Goal: Task Accomplishment & Management: Manage account settings

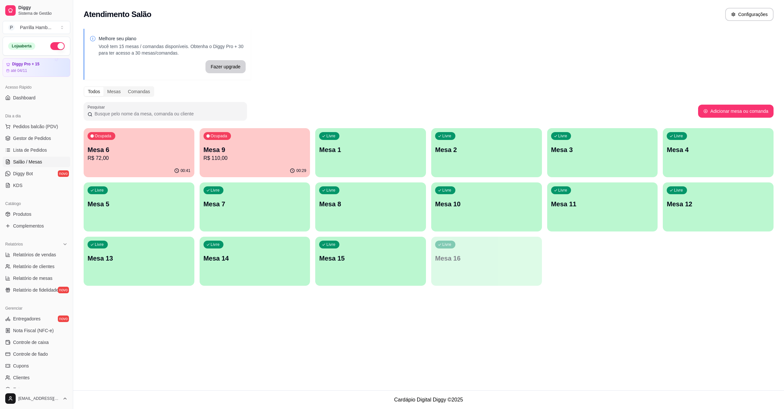
click at [257, 159] on p "R$ 110,00" at bounding box center [255, 158] width 103 height 8
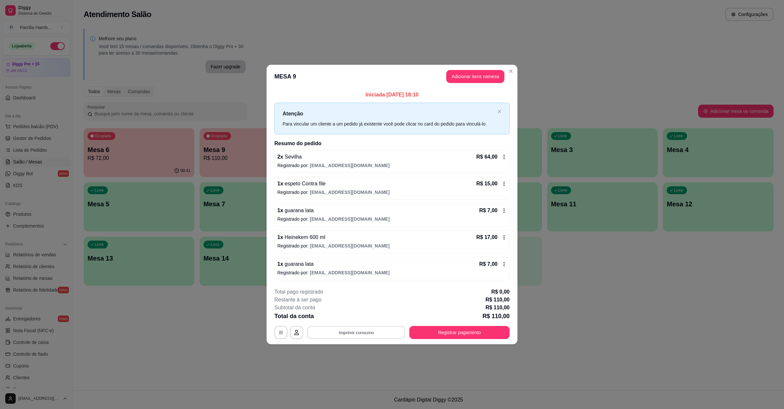
click at [348, 328] on button "Imprimir consumo" at bounding box center [357, 332] width 98 height 13
click at [357, 318] on button "IMPRESSORA" at bounding box center [358, 318] width 47 height 10
click at [476, 338] on button "Registrar pagamento" at bounding box center [460, 332] width 100 height 13
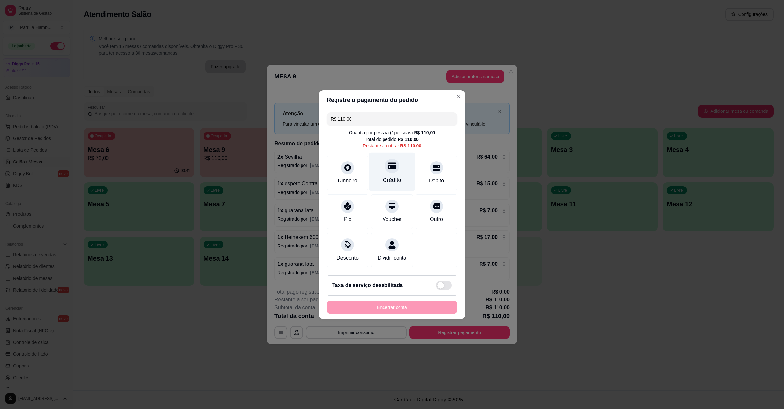
click at [388, 182] on div "Crédito" at bounding box center [392, 171] width 46 height 38
type input "R$ 0,00"
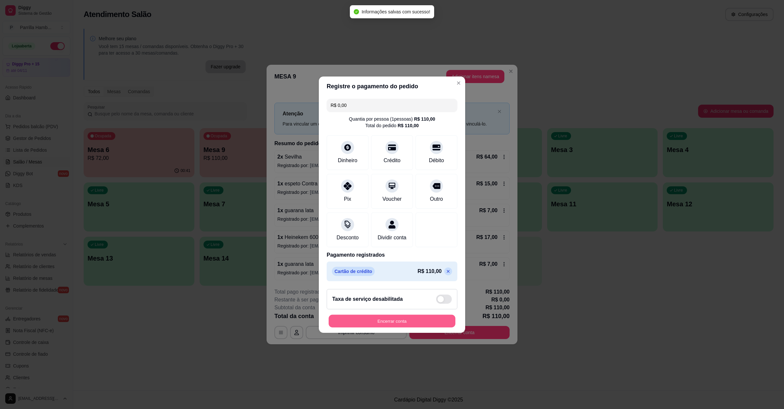
click at [399, 327] on button "Encerrar conta" at bounding box center [392, 320] width 127 height 13
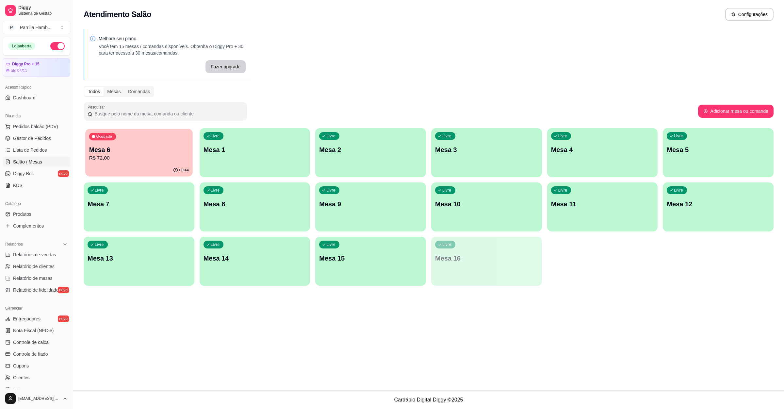
click at [131, 166] on div "00:44" at bounding box center [138, 170] width 107 height 12
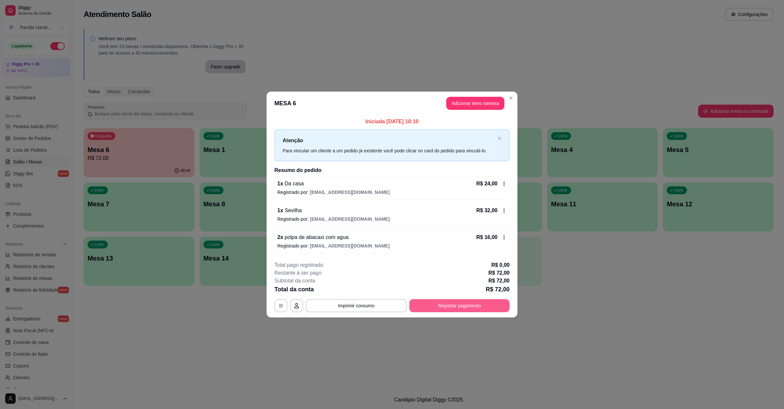
click at [446, 310] on button "Registrar pagamento" at bounding box center [460, 305] width 100 height 13
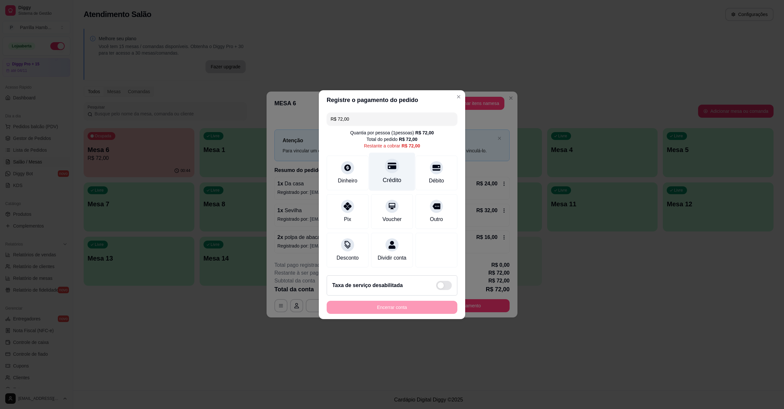
click at [391, 166] on icon at bounding box center [392, 165] width 8 height 8
type input "R$ 0,00"
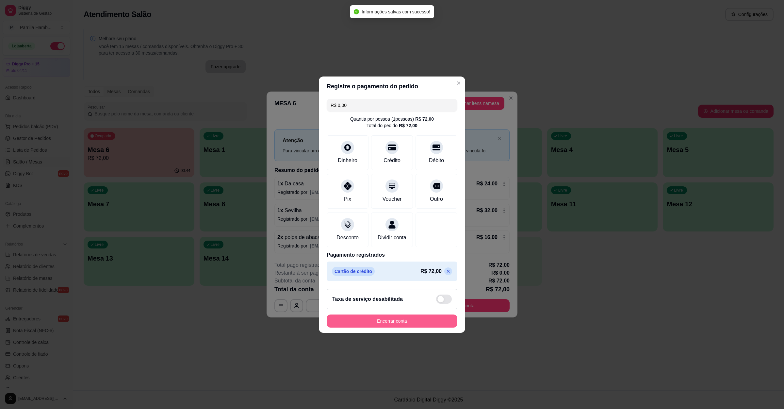
click at [399, 328] on button "Encerrar conta" at bounding box center [392, 320] width 131 height 13
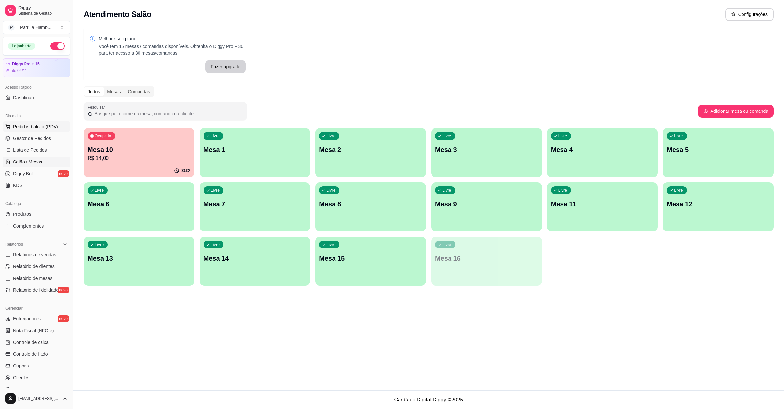
click at [54, 124] on span "Pedidos balcão (PDV)" at bounding box center [35, 126] width 45 height 7
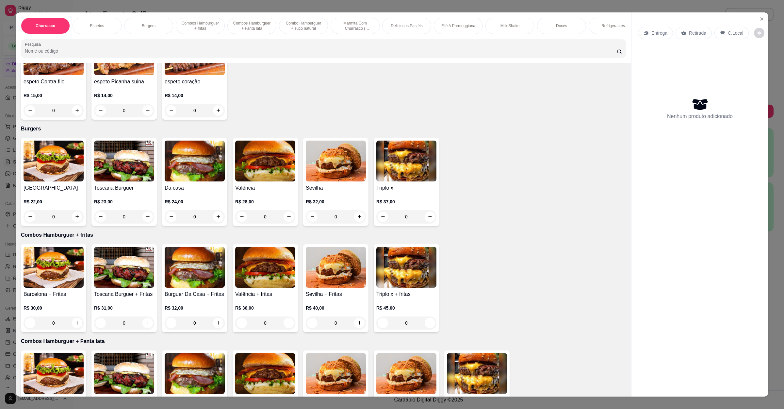
scroll to position [294, 0]
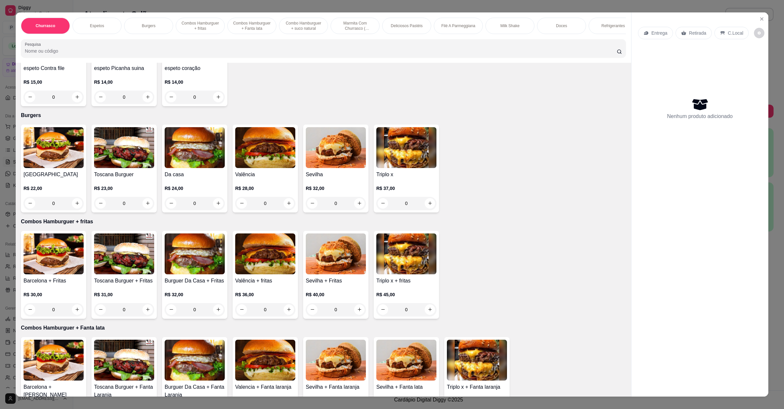
click at [184, 164] on img at bounding box center [195, 147] width 60 height 41
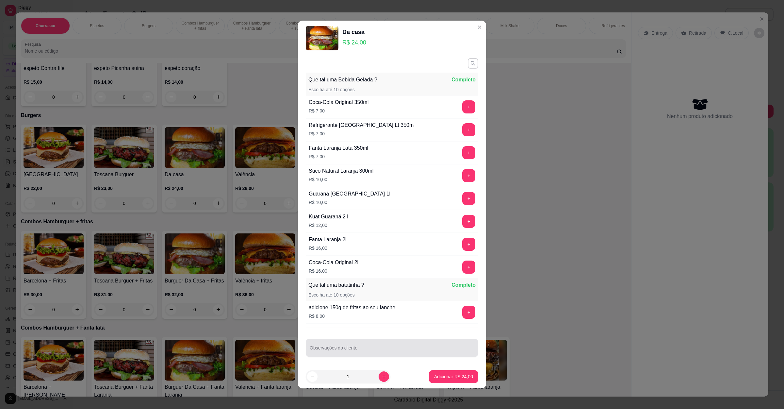
click at [373, 352] on div "Observações do cliente" at bounding box center [392, 348] width 173 height 18
paste input "um completo um sem ovo e o outro sem tomate"
type input "um completo um sem ovo e o outro sem tomate"
click at [379, 372] on div "1" at bounding box center [348, 376] width 82 height 13
click at [379, 374] on button "increase-product-quantity" at bounding box center [384, 376] width 10 height 10
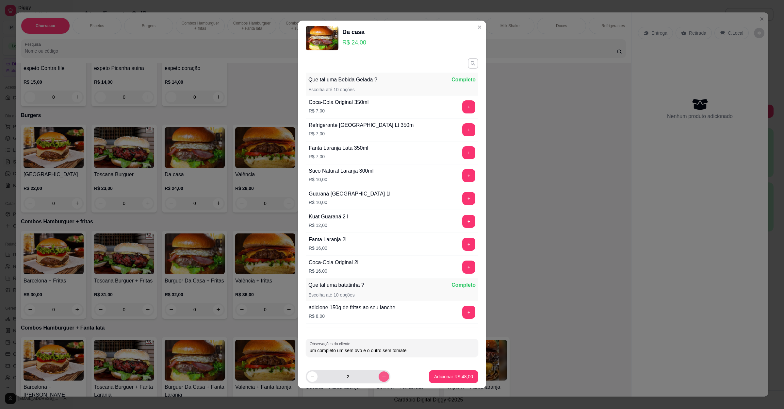
click at [379, 374] on button "increase-product-quantity" at bounding box center [384, 376] width 10 height 10
type input "3"
click at [449, 373] on p "Adicionar R$ 72,00" at bounding box center [453, 376] width 39 height 7
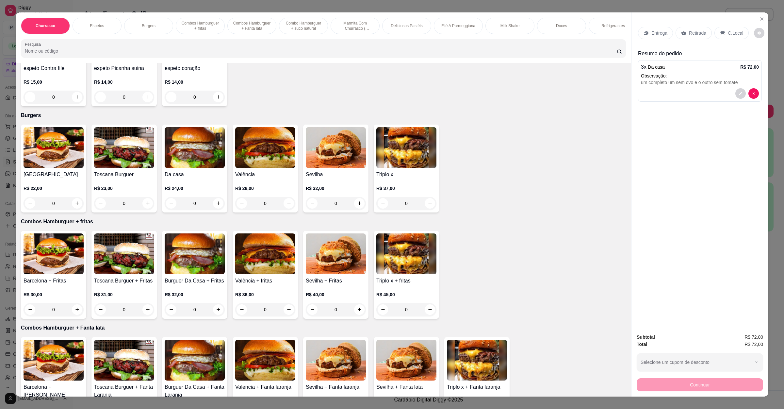
click at [662, 31] on p "Entrega" at bounding box center [660, 33] width 16 height 7
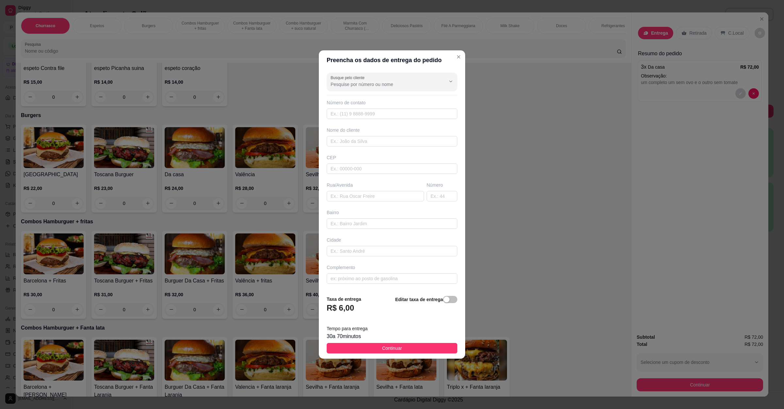
drag, startPoint x: 363, startPoint y: 204, endPoint x: 367, endPoint y: 191, distance: 14.4
click at [363, 203] on div "Busque pelo cliente Número de contato Nome do cliente CEP Rua/[GEOGRAPHIC_DATA]" at bounding box center [392, 180] width 146 height 220
click at [367, 191] on input "text" at bounding box center [375, 196] width 97 height 10
paste input "Número 206 Rua lapaz"
type input "Número 206 Rua lapaz"
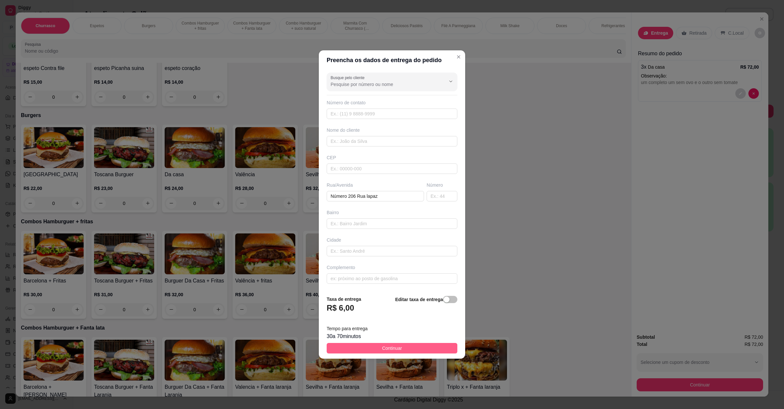
click at [414, 353] on button "Continuar" at bounding box center [392, 348] width 131 height 10
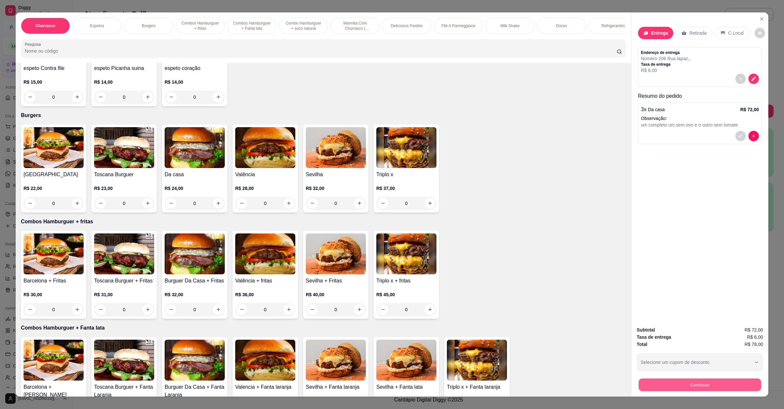
click at [697, 384] on button "Continuar" at bounding box center [700, 384] width 123 height 13
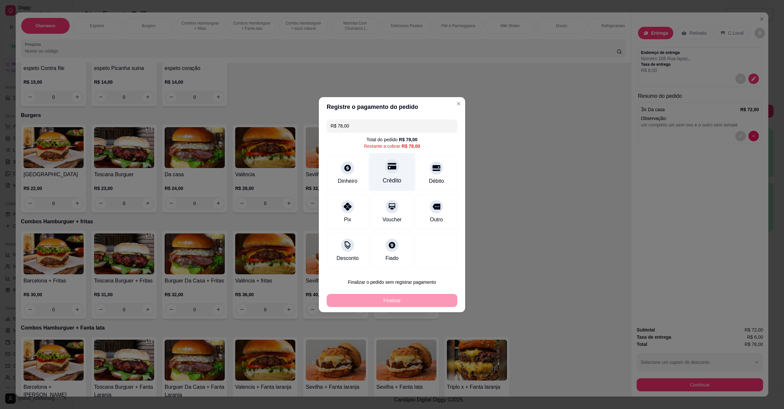
click at [389, 172] on div at bounding box center [392, 166] width 14 height 14
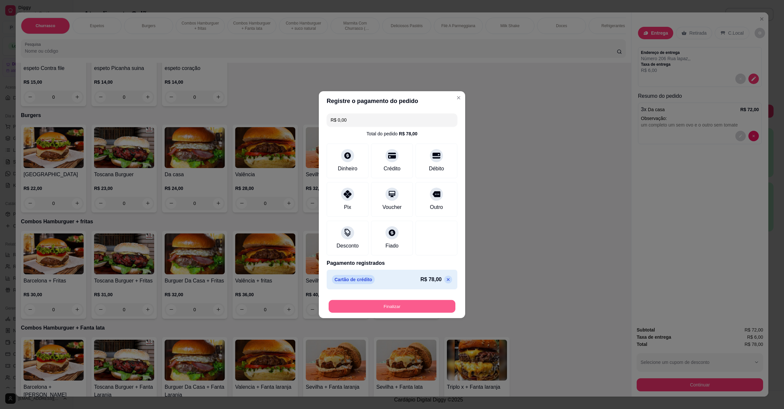
click at [407, 307] on button "Finalizar" at bounding box center [392, 306] width 127 height 13
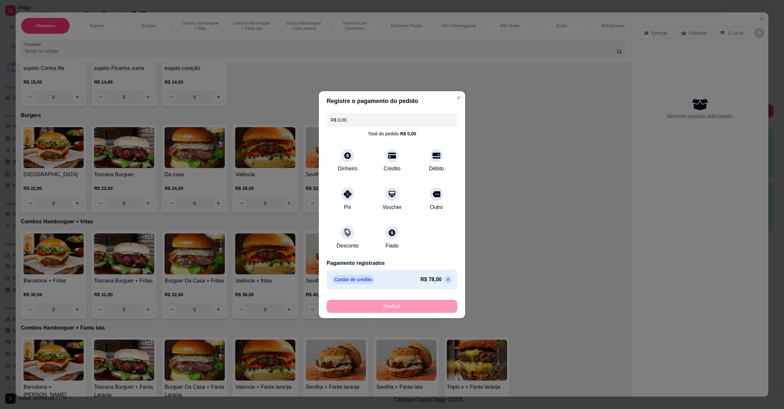
type input "-R$ 78,00"
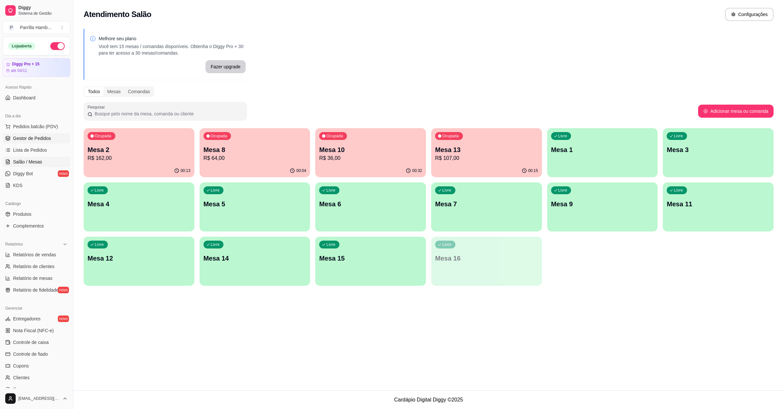
click at [45, 133] on link "Gestor de Pedidos" at bounding box center [37, 138] width 68 height 10
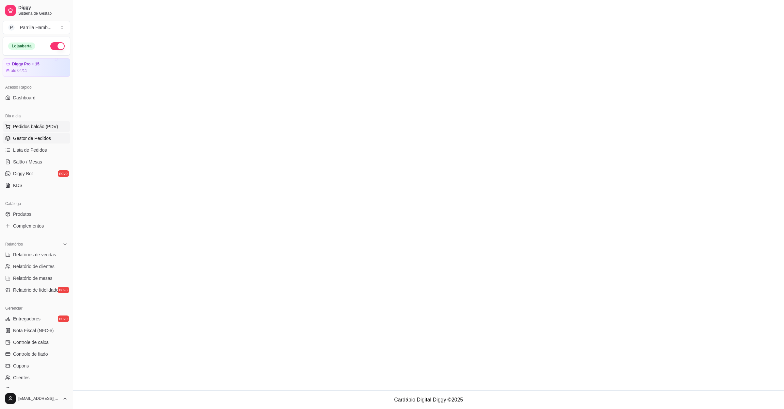
click at [48, 125] on span "Pedidos balcão (PDV)" at bounding box center [35, 126] width 45 height 7
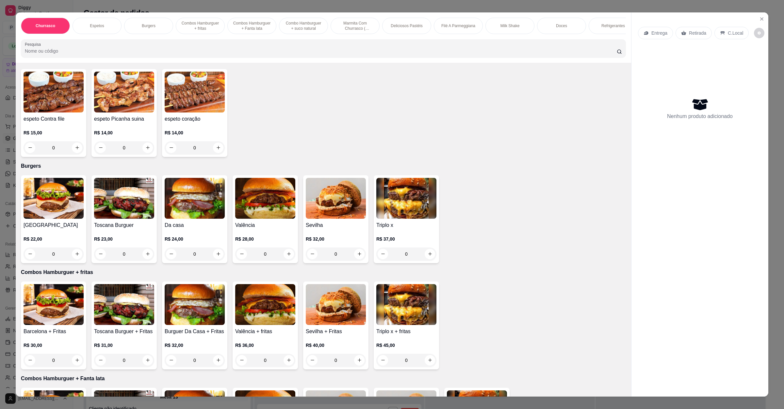
scroll to position [245, 0]
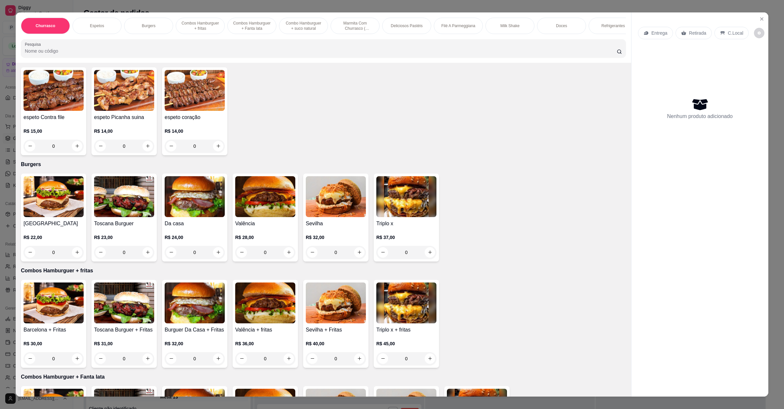
click at [58, 213] on img at bounding box center [54, 196] width 60 height 41
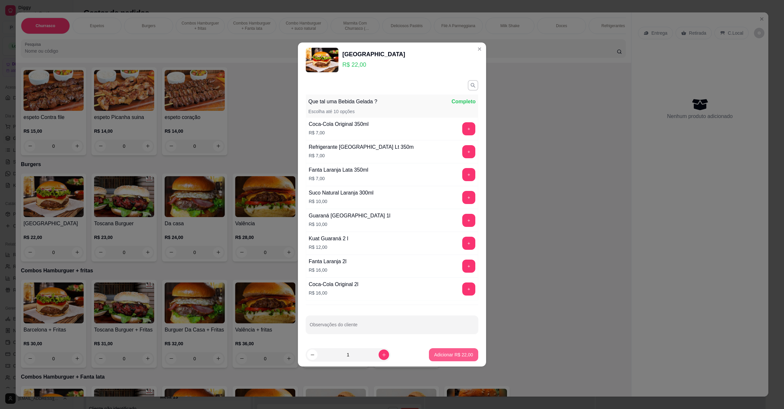
click at [437, 358] on p "Adicionar R$ 22,00" at bounding box center [453, 354] width 39 height 7
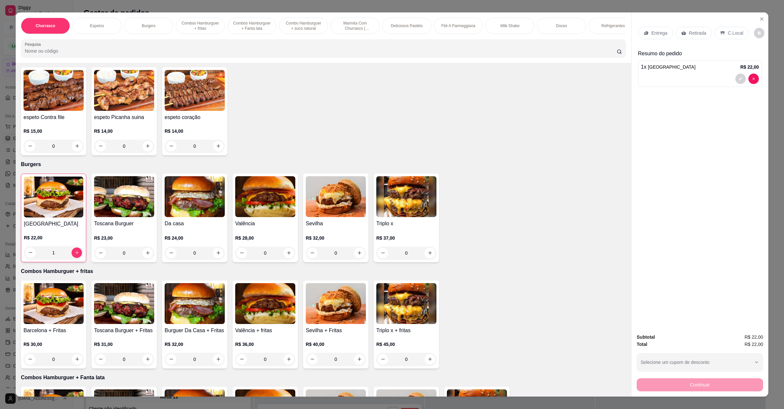
type input "1"
click at [270, 217] on img at bounding box center [265, 196] width 60 height 41
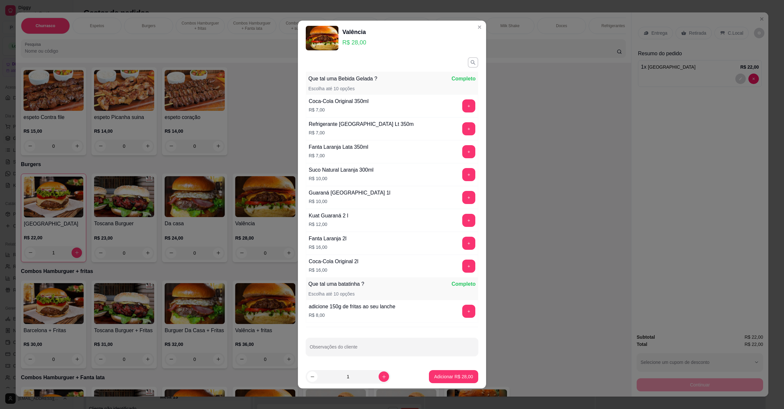
scroll to position [0, 0]
click at [463, 312] on button "+" at bounding box center [469, 310] width 13 height 13
click at [447, 371] on button "Adicionar R$ 36,00" at bounding box center [453, 376] width 49 height 13
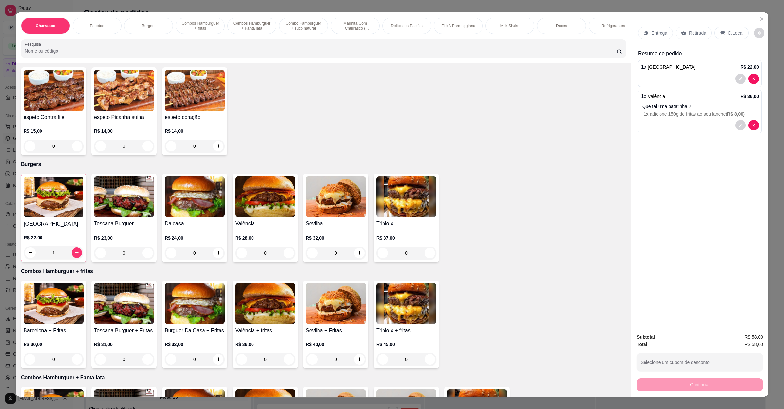
click at [657, 32] on p "Entrega" at bounding box center [660, 33] width 16 height 7
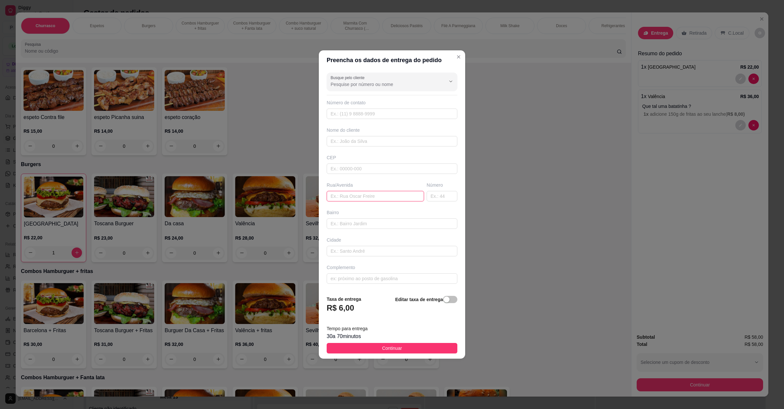
click at [356, 200] on input "text" at bounding box center [375, 196] width 97 height 10
paste input "[STREET_ADDRESS]"
type input "[STREET_ADDRESS]"
click at [382, 348] on span "Continuar" at bounding box center [392, 347] width 20 height 7
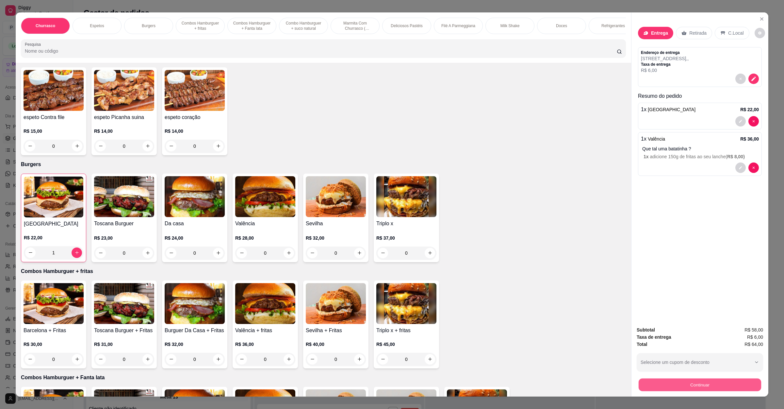
click at [683, 380] on button "Continuar" at bounding box center [700, 384] width 123 height 13
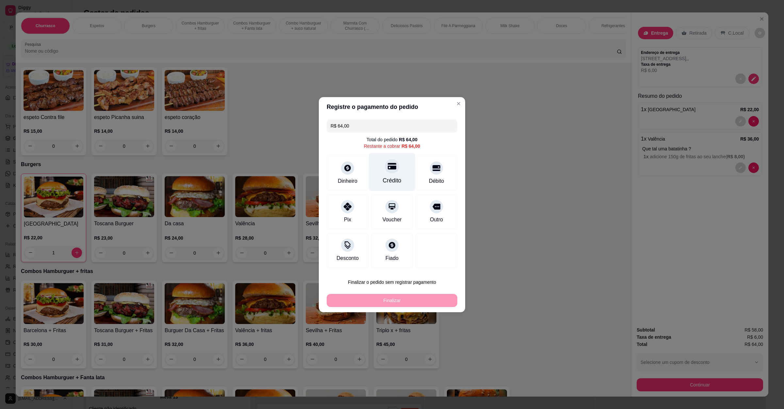
click at [386, 175] on div "Crédito" at bounding box center [392, 172] width 46 height 38
type input "R$ 0,00"
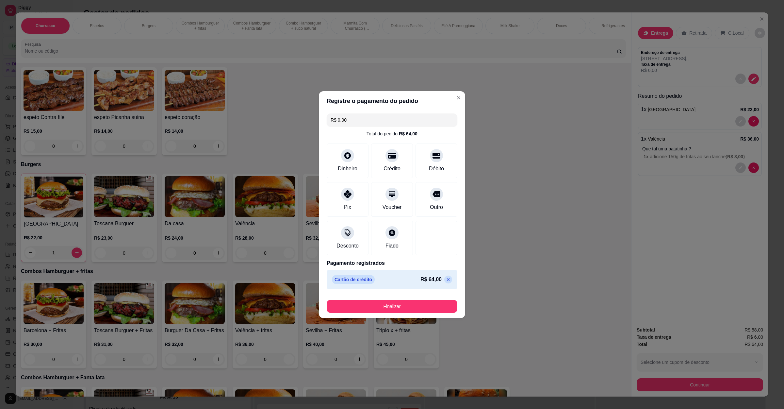
click at [410, 313] on footer "Finalizar" at bounding box center [392, 305] width 146 height 26
click at [411, 309] on button "Finalizar" at bounding box center [392, 306] width 127 height 13
type input "0"
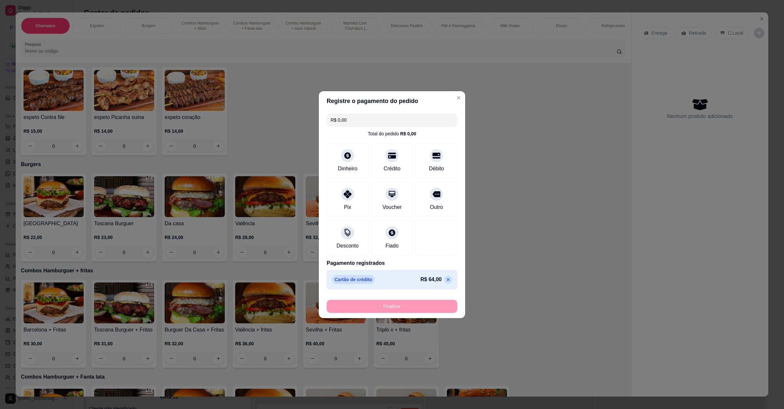
type input "-R$ 64,00"
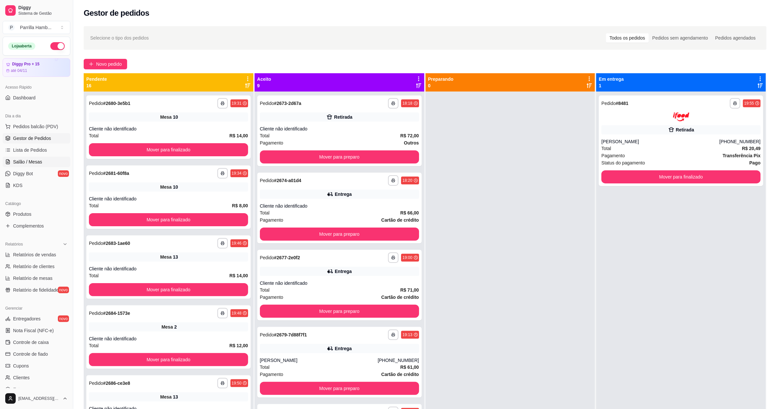
click at [33, 160] on span "Salão / Mesas" at bounding box center [27, 162] width 29 height 7
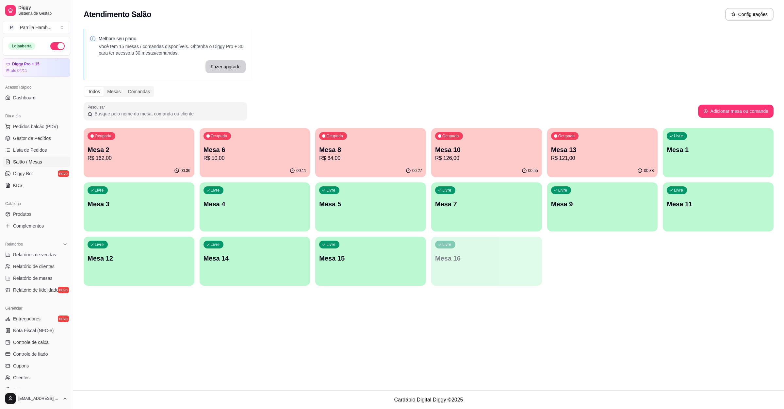
click at [367, 143] on div "Ocupada Mesa 8 R$ 64,00" at bounding box center [370, 146] width 111 height 36
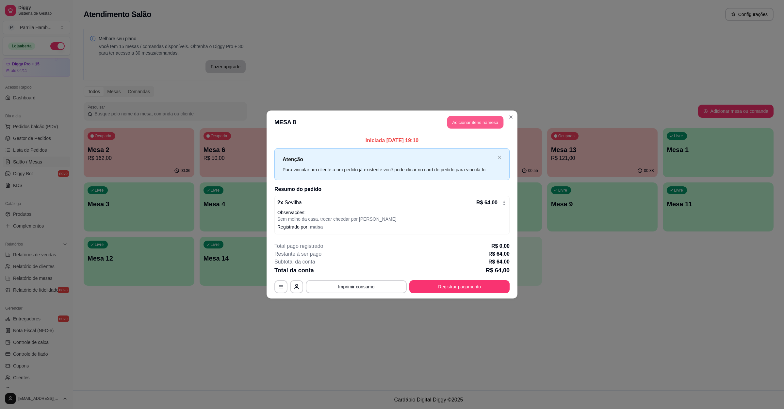
click at [470, 118] on button "Adicionar itens na mesa" at bounding box center [475, 122] width 56 height 13
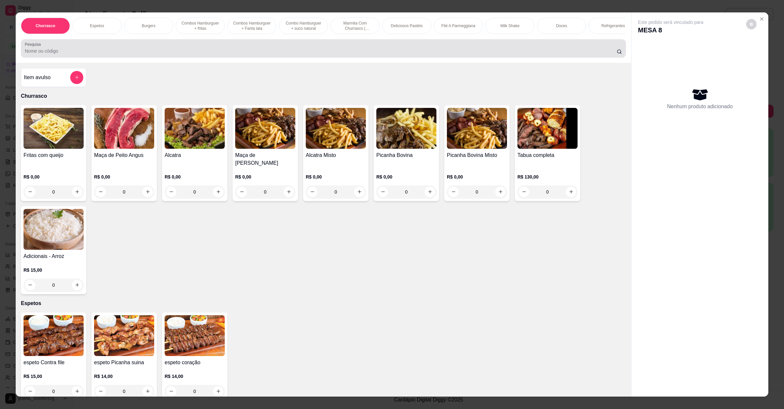
click at [288, 54] on input "Pesquisa" at bounding box center [321, 51] width 592 height 7
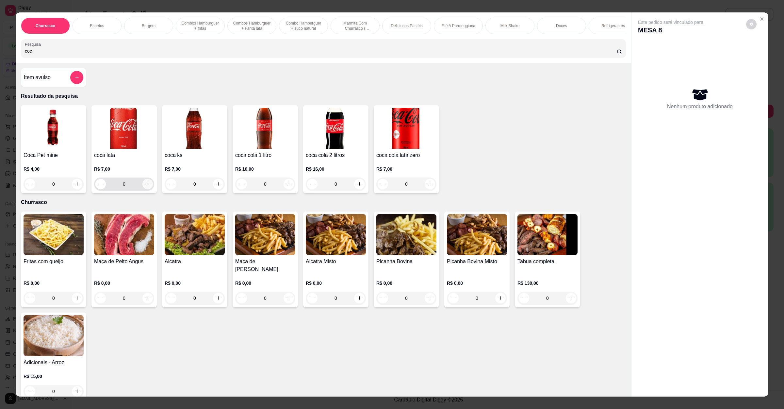
type input "coc"
click at [143, 189] on button "increase-product-quantity" at bounding box center [148, 184] width 10 height 10
type input "1"
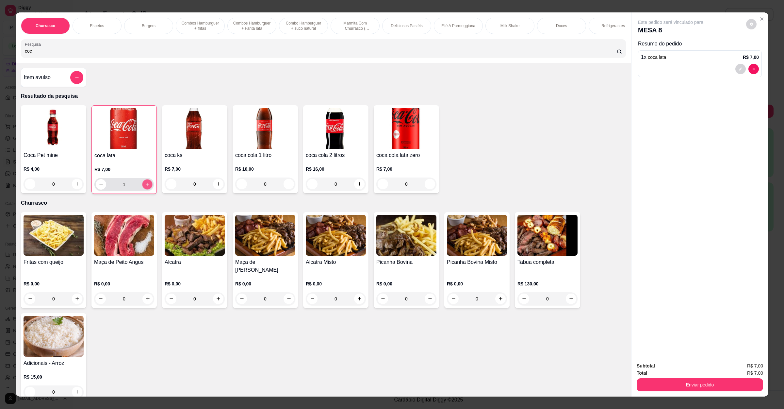
click at [142, 189] on button "increase-product-quantity" at bounding box center [147, 184] width 10 height 10
type input "2"
click at [699, 381] on button "Enviar pedido" at bounding box center [700, 384] width 126 height 13
click at [753, 374] on button "Enviar pedido" at bounding box center [745, 369] width 37 height 12
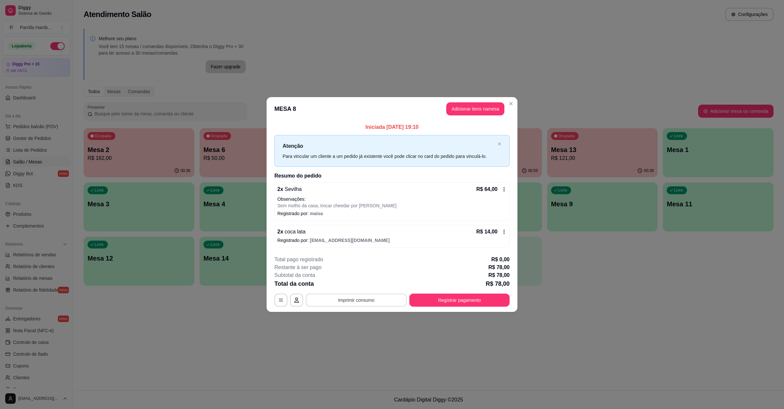
click at [387, 297] on button "Imprimir consumo" at bounding box center [356, 300] width 101 height 13
click at [358, 287] on button "IMPRESSORA" at bounding box center [358, 285] width 47 height 10
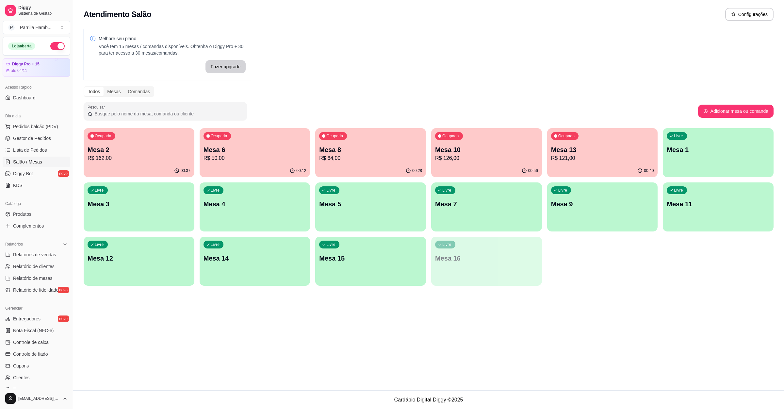
click at [365, 158] on p "R$ 64,00" at bounding box center [370, 158] width 103 height 8
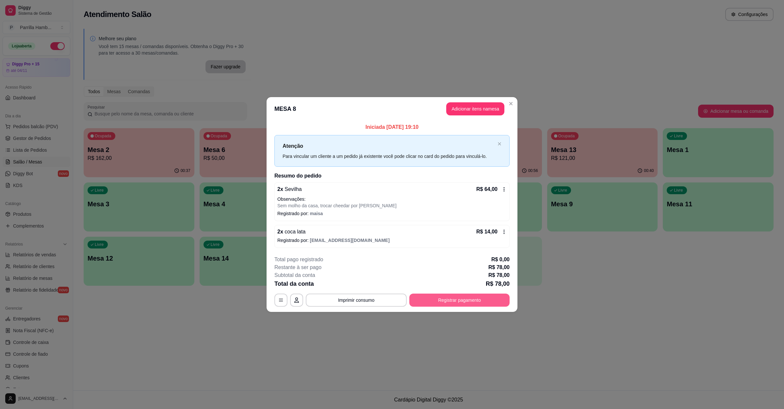
click at [473, 303] on button "Registrar pagamento" at bounding box center [460, 300] width 100 height 13
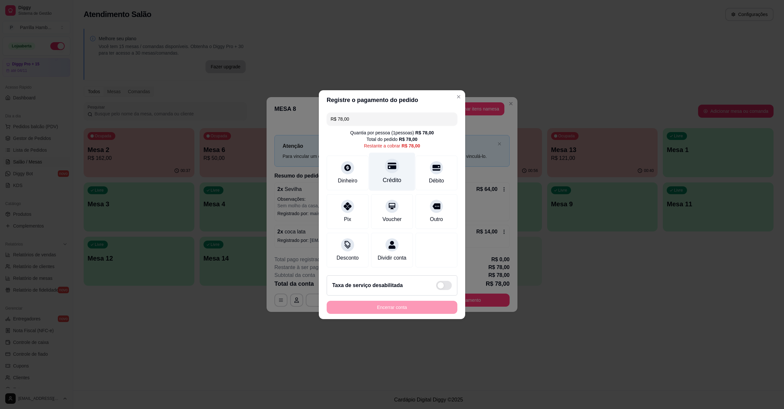
click at [401, 178] on div "Crédito" at bounding box center [392, 171] width 46 height 38
type input "R$ 0,00"
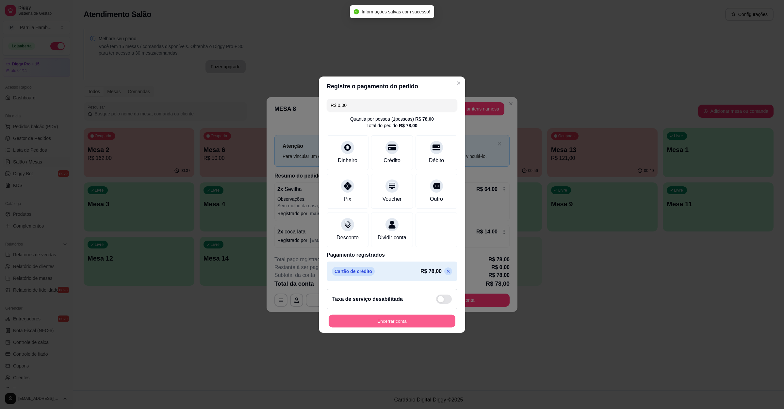
click at [422, 323] on button "Encerrar conta" at bounding box center [392, 320] width 127 height 13
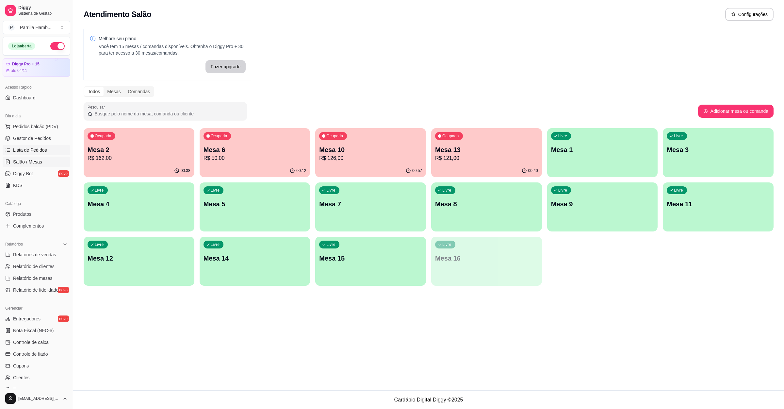
click at [40, 149] on span "Lista de Pedidos" at bounding box center [30, 150] width 34 height 7
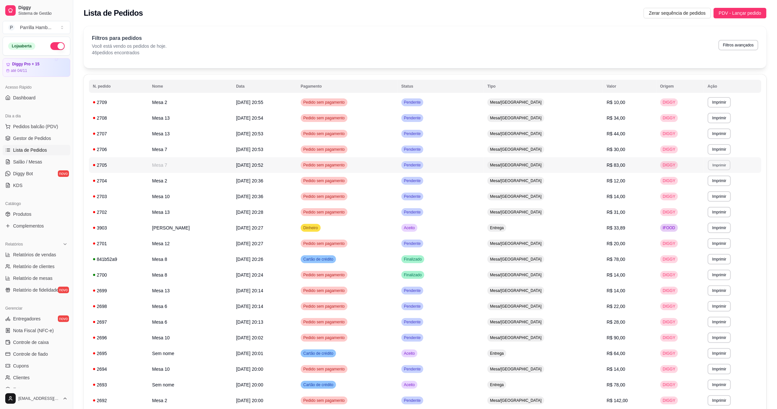
click at [722, 170] on button "Imprimir" at bounding box center [719, 165] width 23 height 10
click at [711, 187] on button "IMPRESSORA" at bounding box center [707, 188] width 46 height 10
click at [26, 157] on link "Salão / Mesas" at bounding box center [37, 162] width 68 height 10
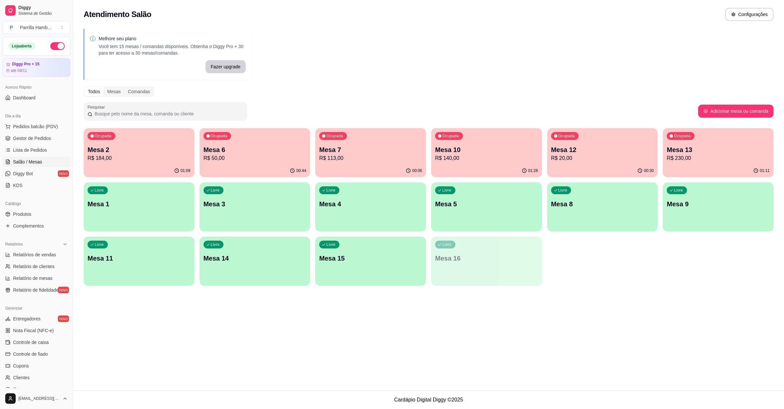
click at [232, 151] on p "Mesa 6" at bounding box center [255, 149] width 103 height 9
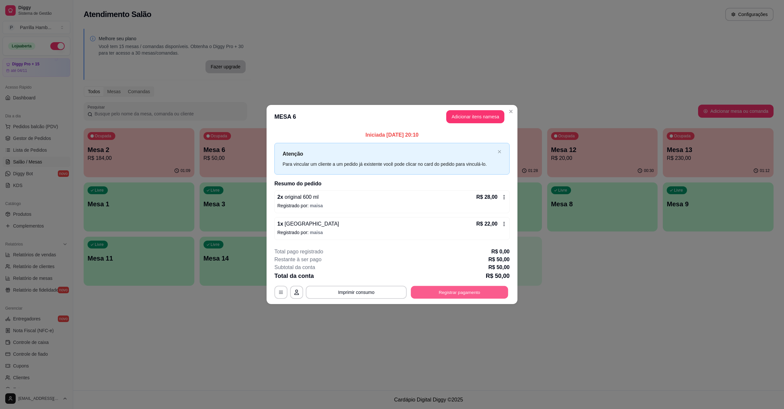
click at [448, 290] on button "Registrar pagamento" at bounding box center [459, 292] width 97 height 13
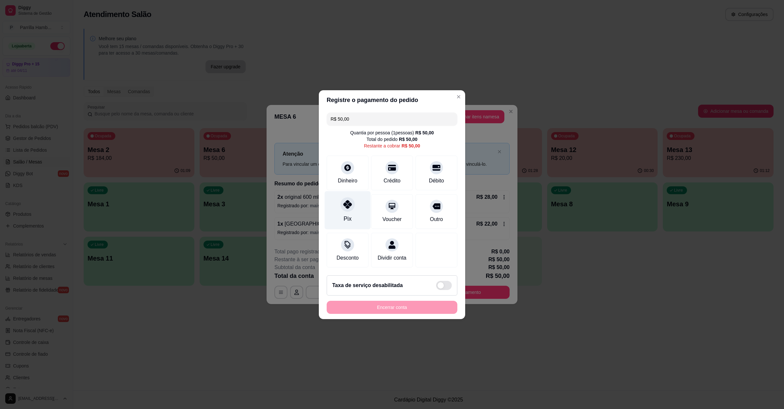
click at [344, 214] on div "Pix" at bounding box center [348, 218] width 8 height 8
type input "R$ 0,00"
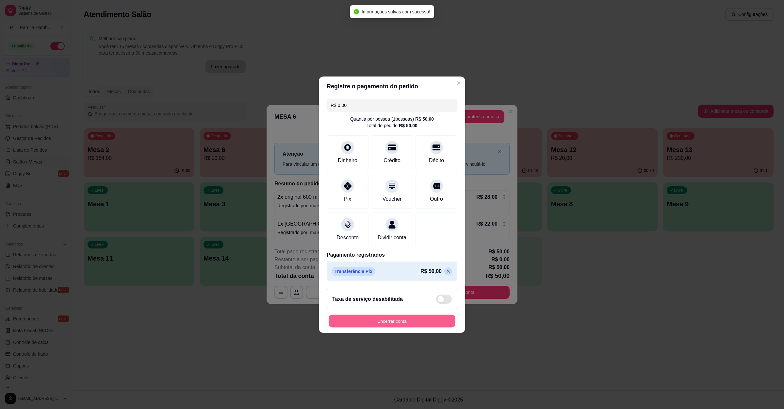
click at [412, 327] on button "Encerrar conta" at bounding box center [392, 320] width 127 height 13
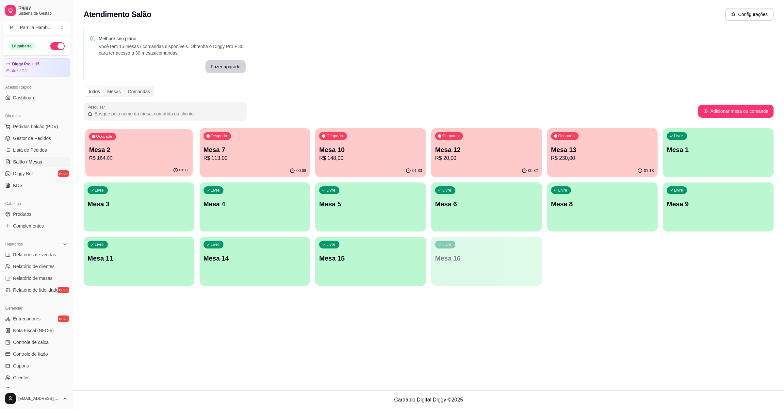
click at [105, 156] on p "R$ 184,00" at bounding box center [139, 158] width 100 height 8
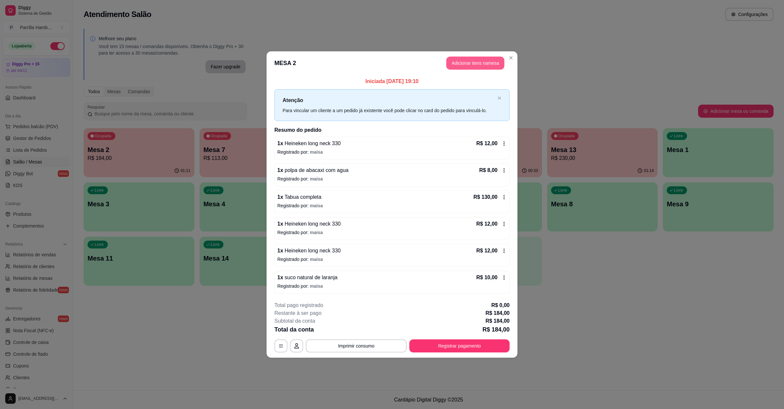
click at [460, 62] on button "Adicionar itens na mesa" at bounding box center [475, 63] width 58 height 13
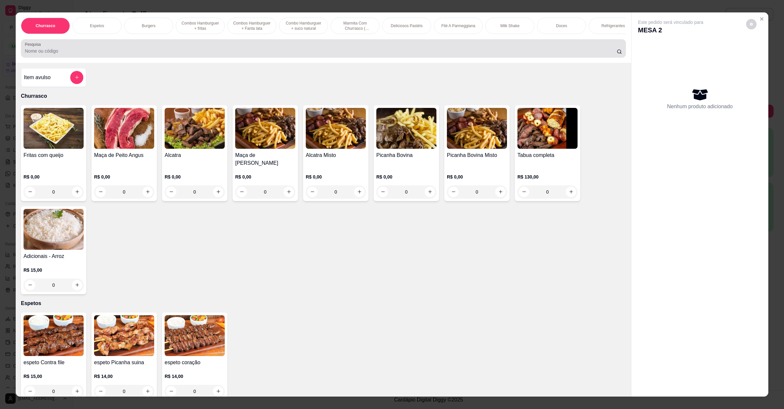
click at [241, 54] on div at bounding box center [323, 48] width 597 height 13
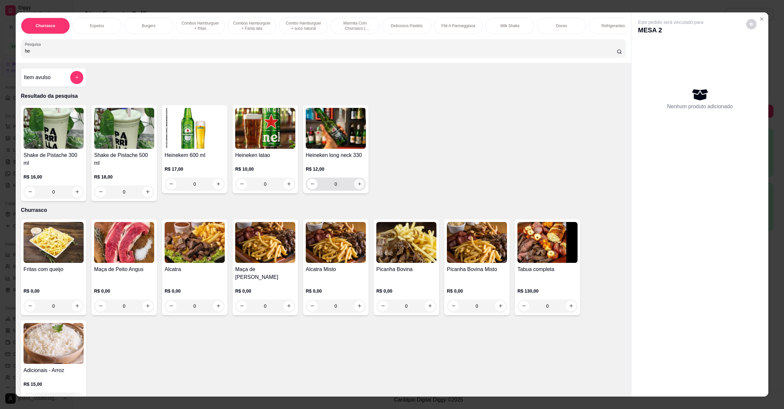
type input "he"
click at [357, 186] on icon "increase-product-quantity" at bounding box center [359, 183] width 5 height 5
type input "1"
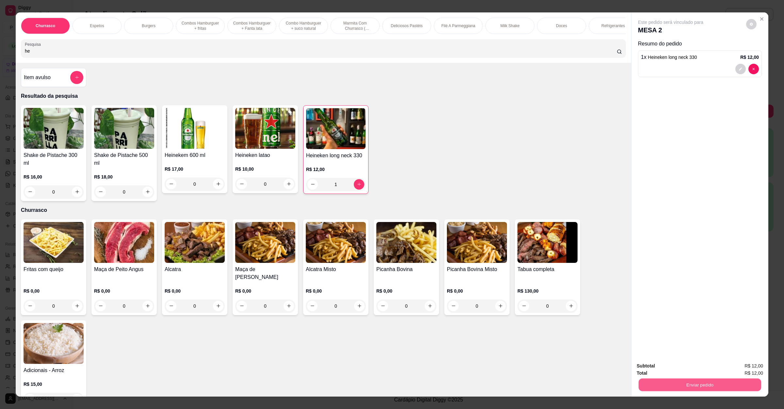
click at [704, 380] on button "Enviar pedido" at bounding box center [700, 384] width 123 height 13
click at [739, 369] on button "Enviar pedido" at bounding box center [746, 368] width 36 height 12
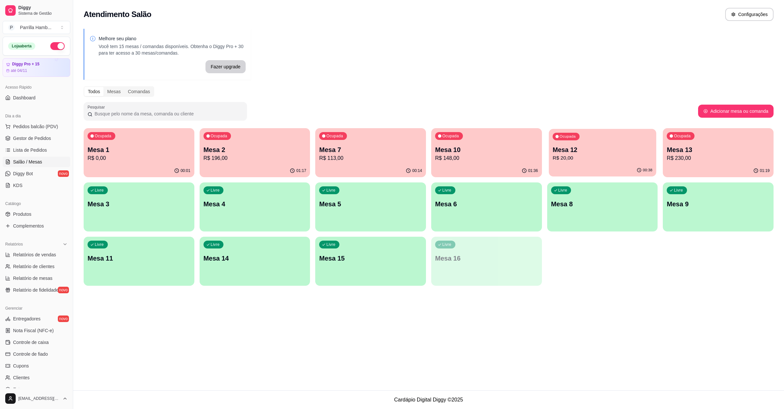
click at [586, 152] on p "Mesa 12" at bounding box center [603, 149] width 100 height 9
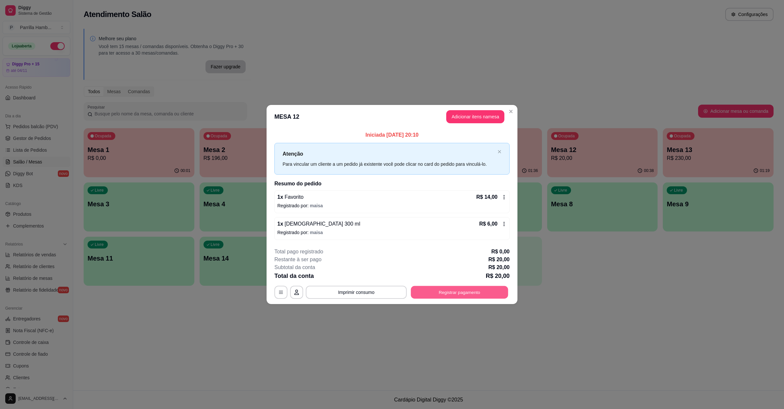
click at [462, 295] on button "Registrar pagamento" at bounding box center [459, 292] width 97 height 13
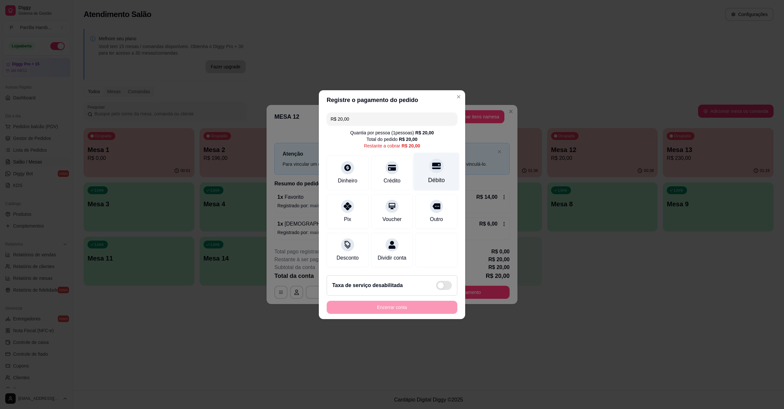
click at [428, 170] on div "Débito" at bounding box center [437, 171] width 46 height 38
type input "R$ 0,00"
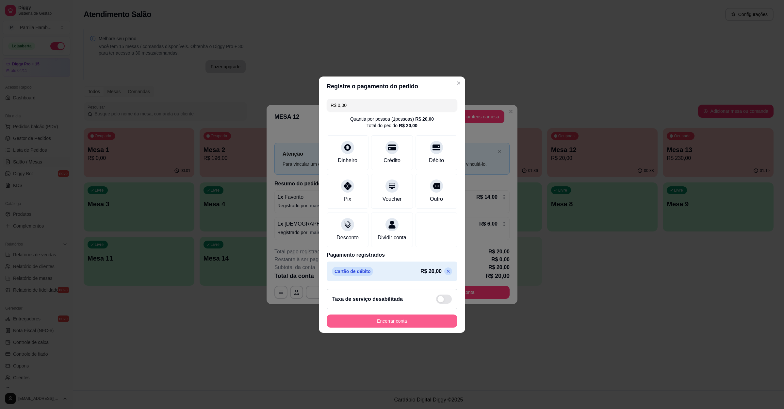
click at [409, 326] on button "Encerrar conta" at bounding box center [392, 320] width 131 height 13
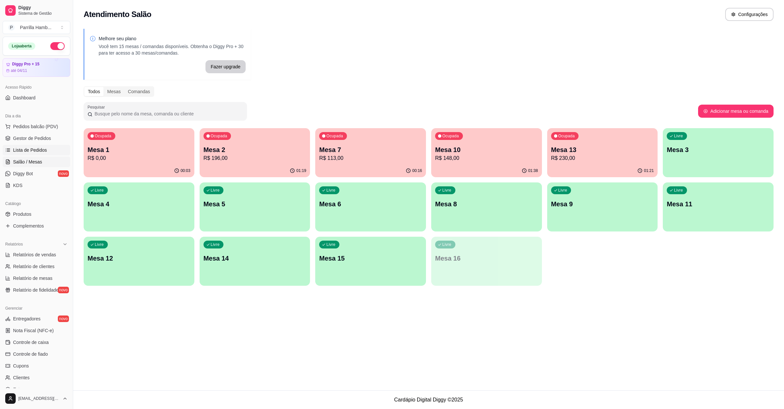
click at [25, 155] on link "Lista de Pedidos" at bounding box center [37, 150] width 68 height 10
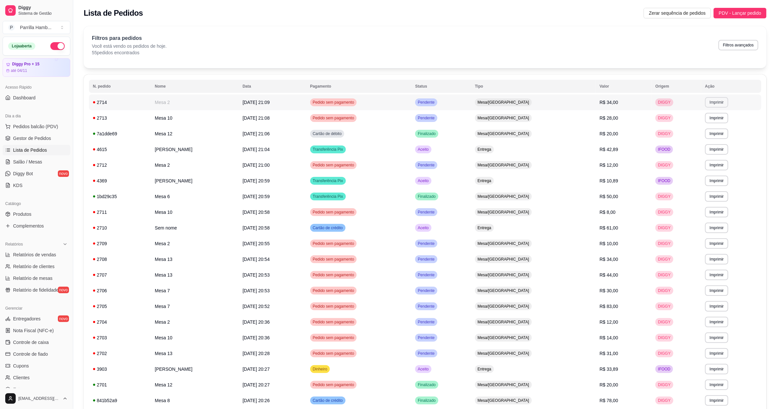
click at [717, 103] on button "Imprimir" at bounding box center [716, 102] width 23 height 10
click at [702, 126] on button "IMPRESSORA" at bounding box center [702, 125] width 47 height 10
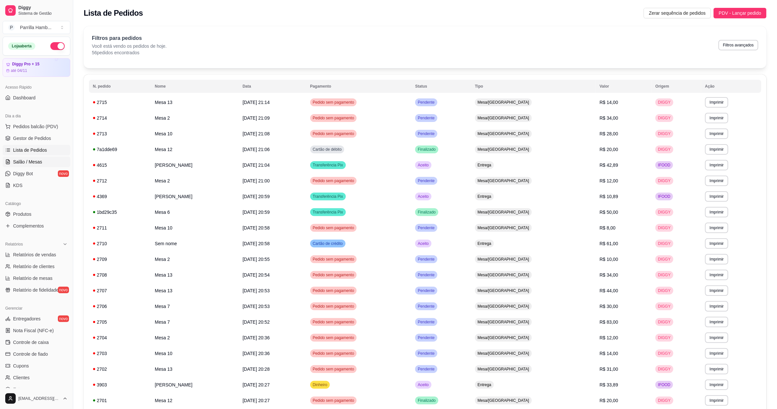
click at [23, 164] on span "Salão / Mesas" at bounding box center [27, 162] width 29 height 7
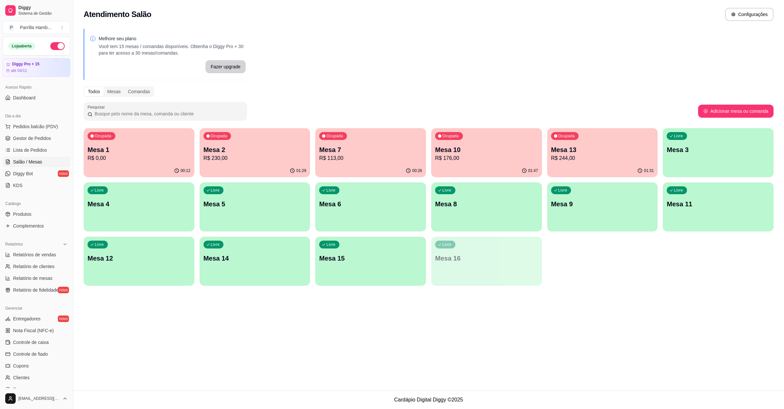
click at [468, 155] on p "R$ 176,00" at bounding box center [486, 158] width 103 height 8
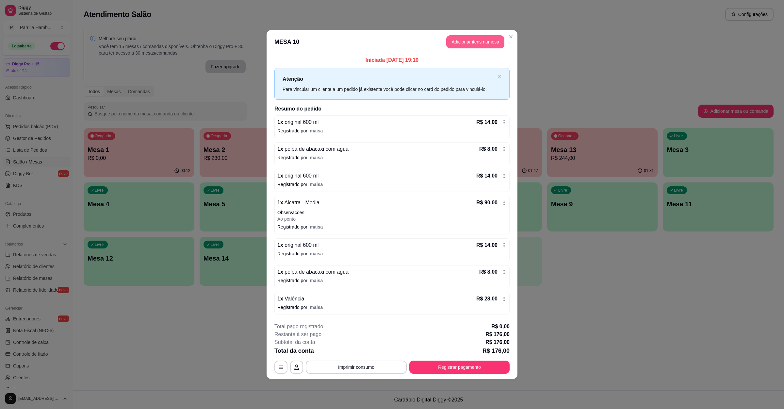
click at [488, 44] on button "Adicionar itens na mesa" at bounding box center [475, 41] width 58 height 13
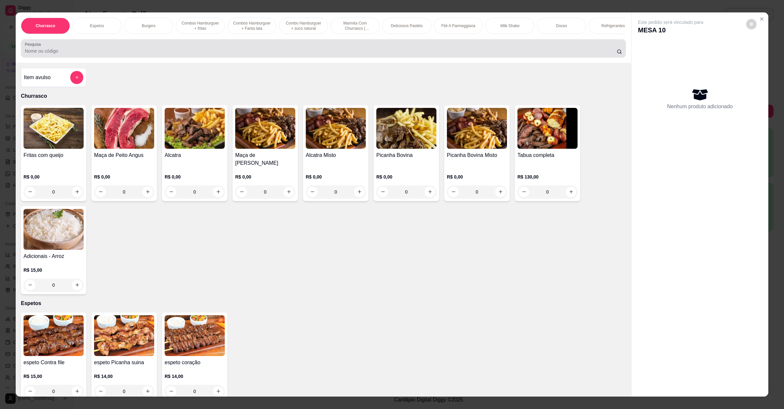
click at [80, 53] on div at bounding box center [323, 48] width 597 height 13
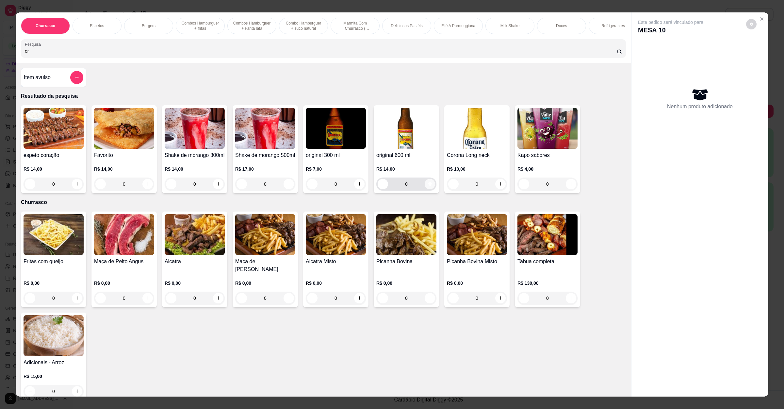
type input "or"
click at [431, 189] on button "increase-product-quantity" at bounding box center [430, 184] width 10 height 10
type input "1"
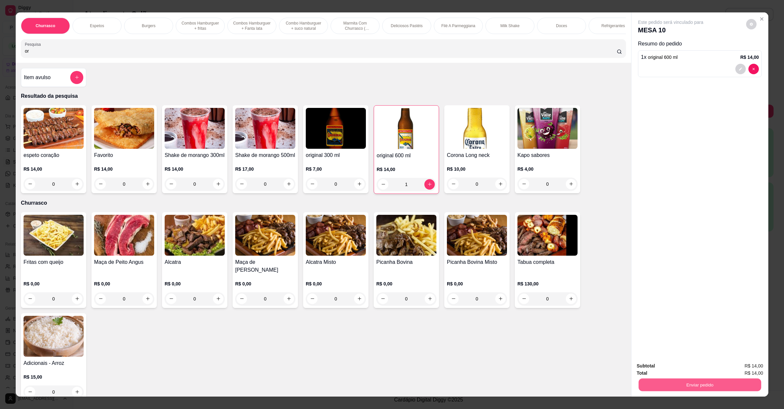
click at [717, 390] on button "Enviar pedido" at bounding box center [700, 384] width 123 height 13
click at [750, 366] on button "Enviar pedido" at bounding box center [746, 368] width 36 height 12
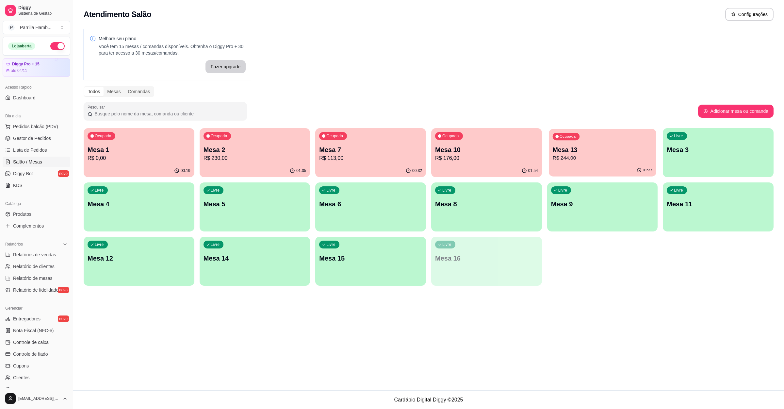
click at [563, 150] on p "Mesa 13" at bounding box center [603, 149] width 100 height 9
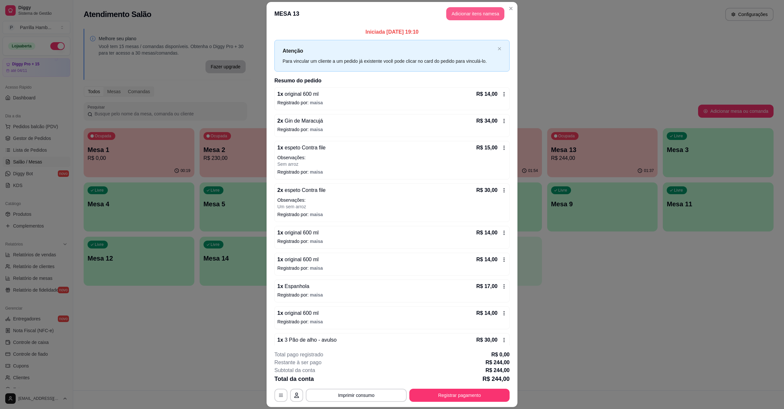
click at [458, 16] on button "Adicionar itens na mesa" at bounding box center [475, 13] width 58 height 13
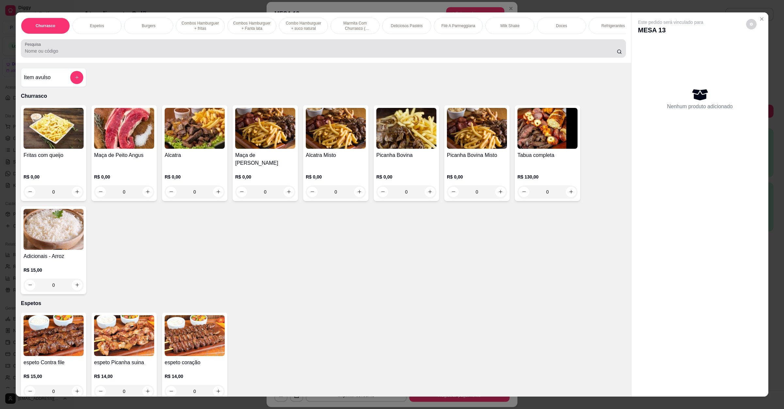
click at [318, 54] on input "Pesquisa" at bounding box center [321, 51] width 592 height 7
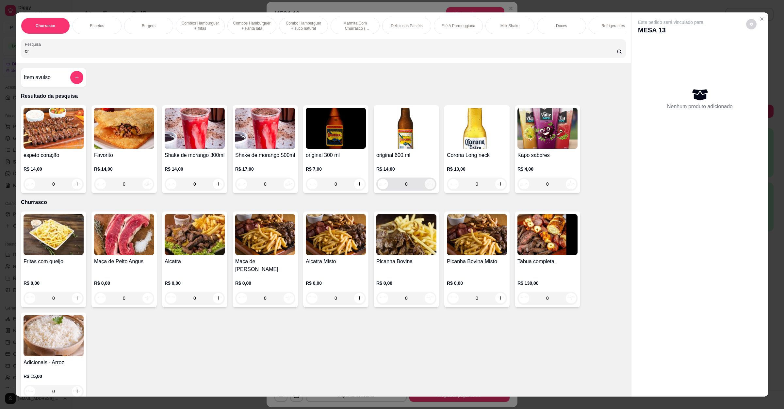
type input "or"
click at [429, 189] on button "increase-product-quantity" at bounding box center [430, 184] width 10 height 10
type input "1"
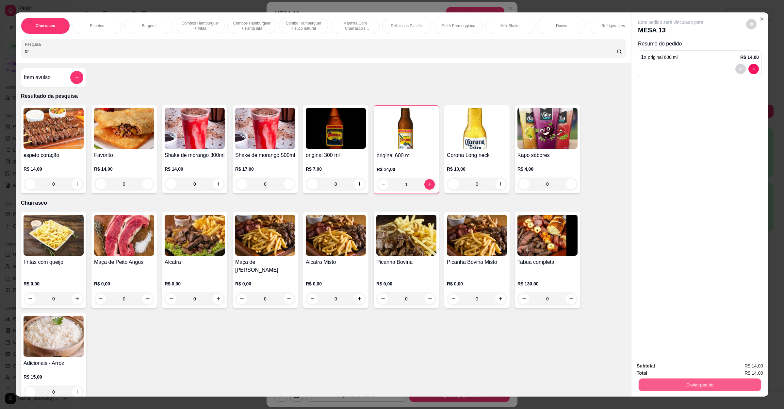
click at [716, 379] on button "Enviar pedido" at bounding box center [700, 384] width 123 height 13
click at [745, 369] on button "Enviar pedido" at bounding box center [746, 369] width 36 height 12
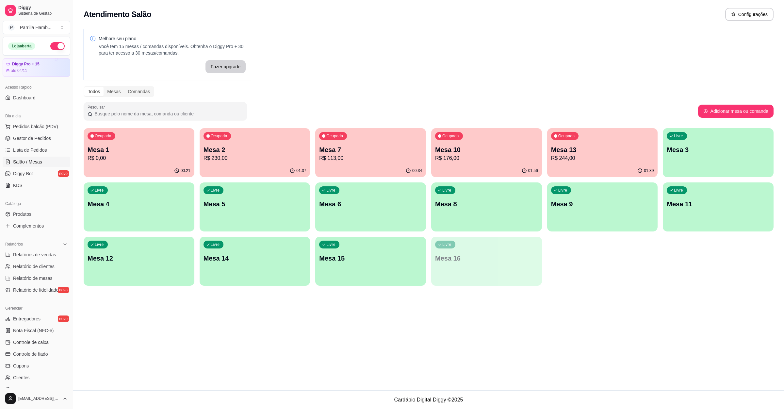
click at [543, 97] on div "Melhore seu plano Você tem 15 mesas / comandas disponíveis. Obtenha o Diggy Pro…" at bounding box center [428, 159] width 711 height 269
click at [368, 134] on div "Ocupada Mesa 7 R$ 113,00" at bounding box center [370, 146] width 111 height 36
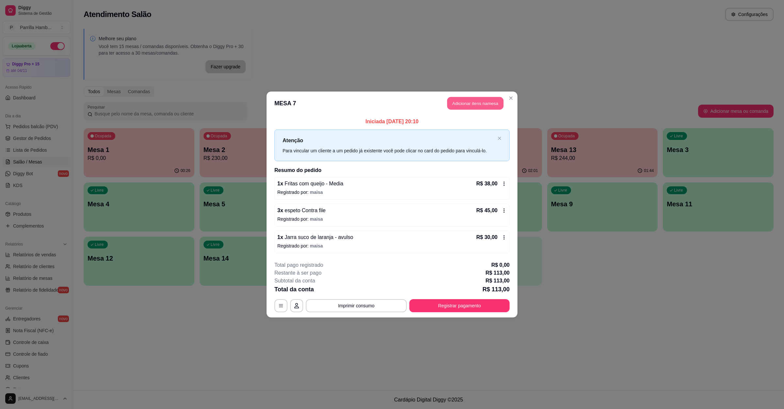
click at [474, 102] on button "Adicionar itens na mesa" at bounding box center [475, 103] width 56 height 13
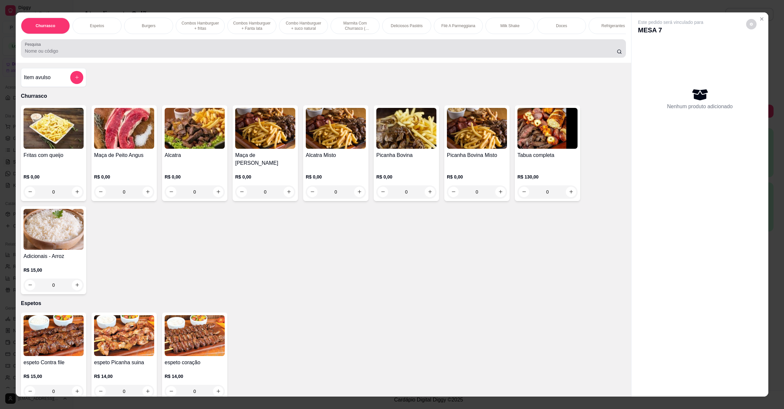
click at [278, 52] on div at bounding box center [323, 48] width 597 height 13
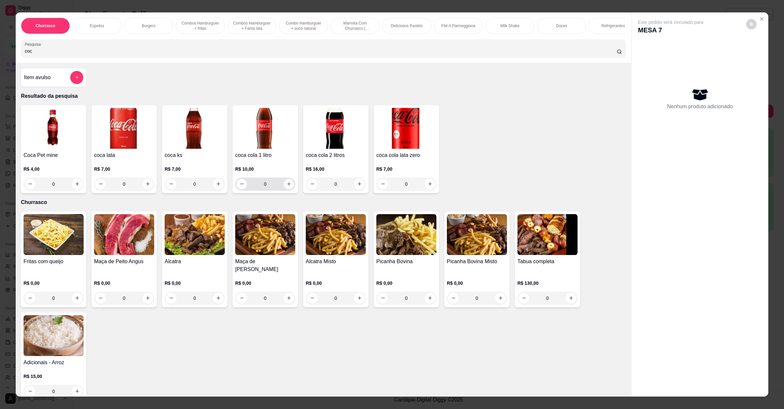
type input "coc"
click at [287, 186] on icon "increase-product-quantity" at bounding box center [289, 183] width 5 height 5
type input "1"
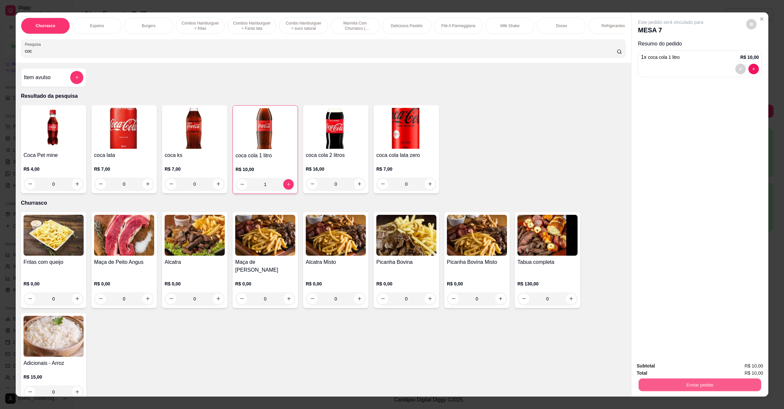
click at [724, 389] on button "Enviar pedido" at bounding box center [700, 384] width 123 height 13
click at [739, 369] on button "Enviar pedido" at bounding box center [746, 368] width 36 height 12
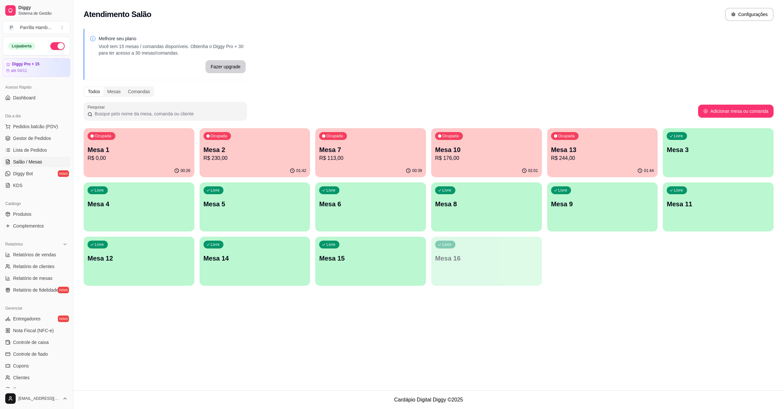
click at [568, 155] on p "R$ 244,00" at bounding box center [602, 158] width 103 height 8
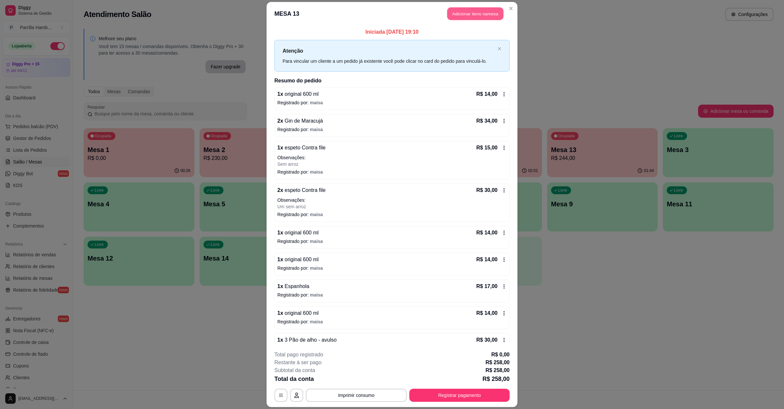
click at [467, 10] on button "Adicionar itens na mesa" at bounding box center [475, 14] width 56 height 13
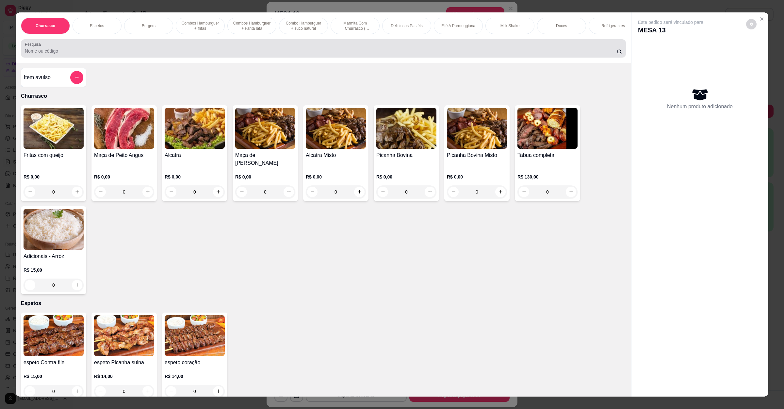
click at [143, 54] on input "Pesquisa" at bounding box center [321, 51] width 592 height 7
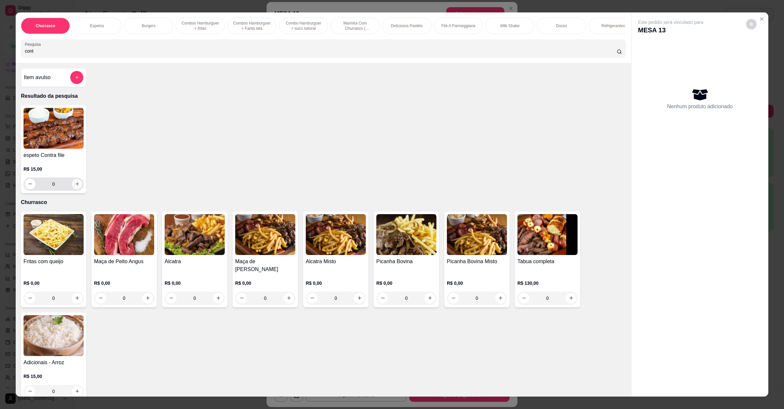
type input "cont"
click at [72, 189] on button "increase-product-quantity" at bounding box center [77, 184] width 10 height 10
type input "1"
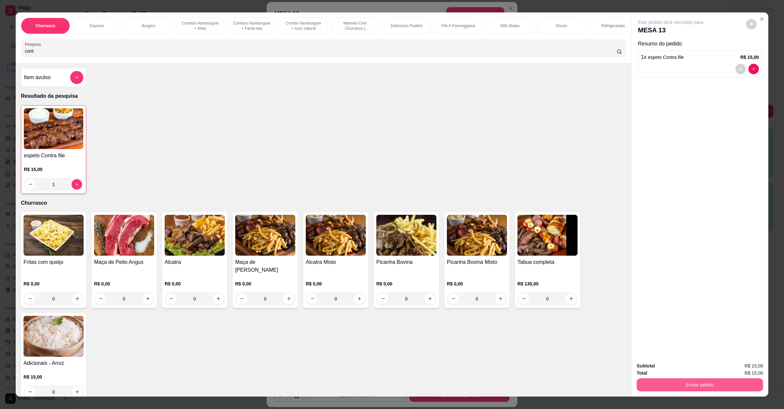
click at [704, 385] on button "Enviar pedido" at bounding box center [700, 384] width 126 height 13
click at [751, 365] on button "Enviar pedido" at bounding box center [745, 368] width 37 height 12
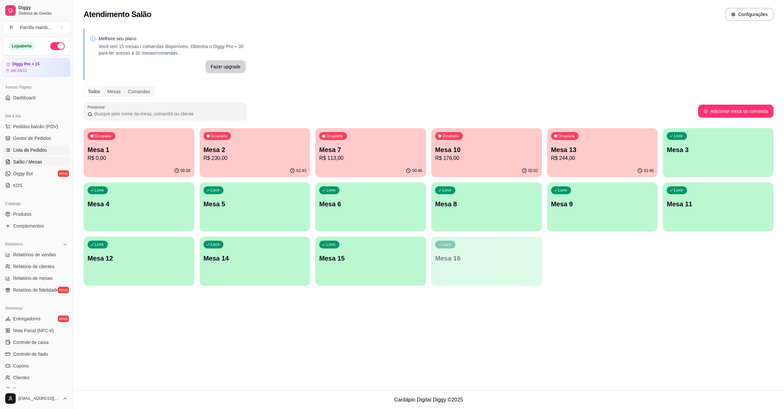
click at [29, 151] on span "Lista de Pedidos" at bounding box center [30, 150] width 34 height 7
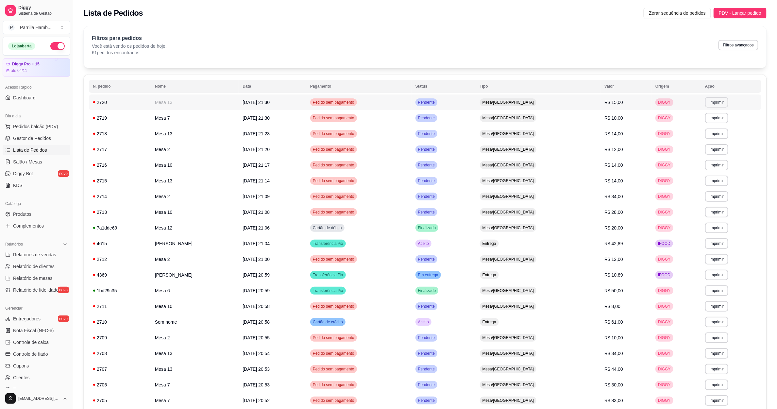
click at [721, 100] on button "Imprimir" at bounding box center [716, 102] width 23 height 10
click at [707, 123] on button "IMPRESSORA" at bounding box center [702, 125] width 47 height 10
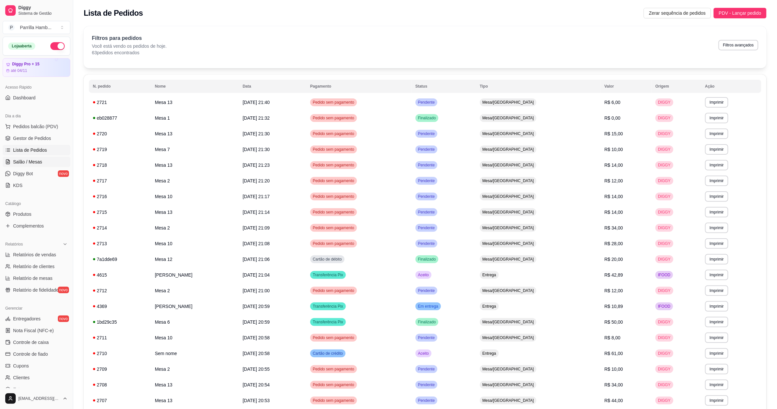
click at [31, 165] on span "Salão / Mesas" at bounding box center [27, 162] width 29 height 7
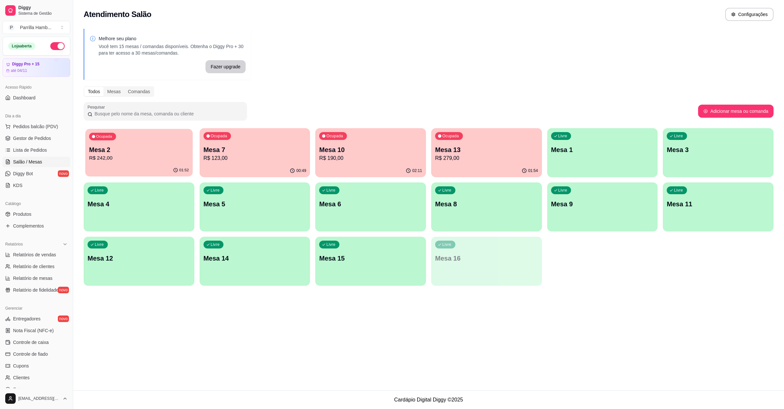
click at [98, 154] on p "R$ 242,00" at bounding box center [139, 158] width 100 height 8
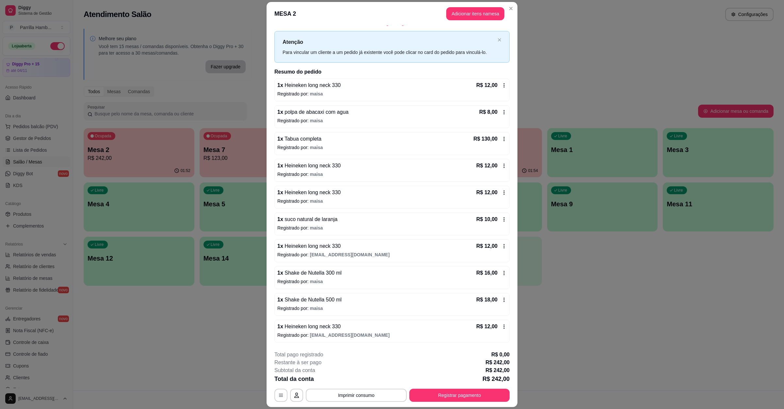
scroll to position [19, 0]
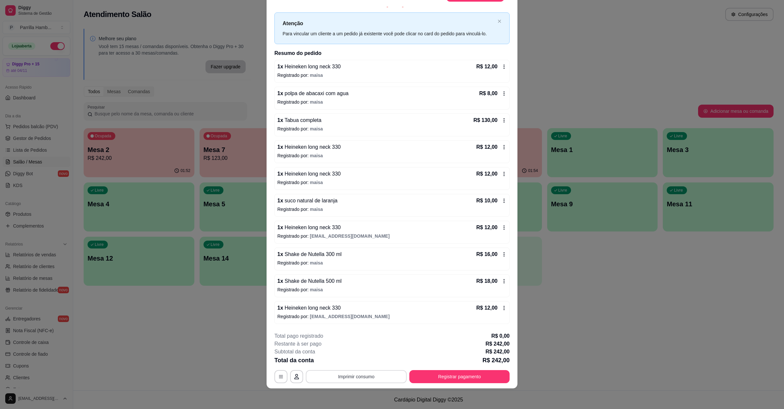
click at [368, 381] on button "Imprimir consumo" at bounding box center [356, 376] width 101 height 13
click at [346, 360] on button "IMPRESSORA" at bounding box center [354, 361] width 47 height 10
click at [498, 19] on icon "close" at bounding box center [500, 21] width 4 height 4
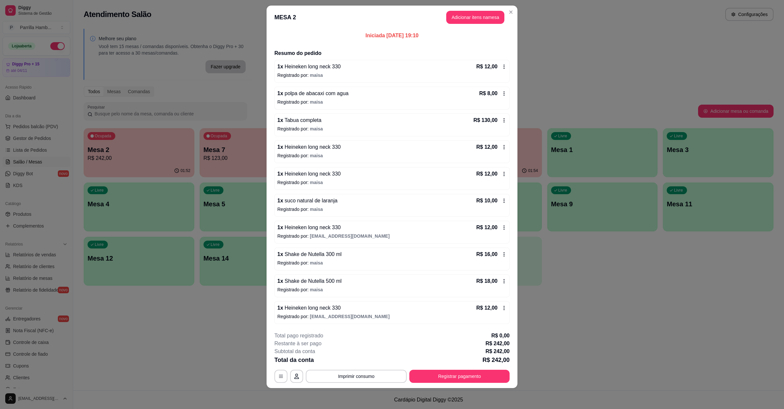
scroll to position [7, 0]
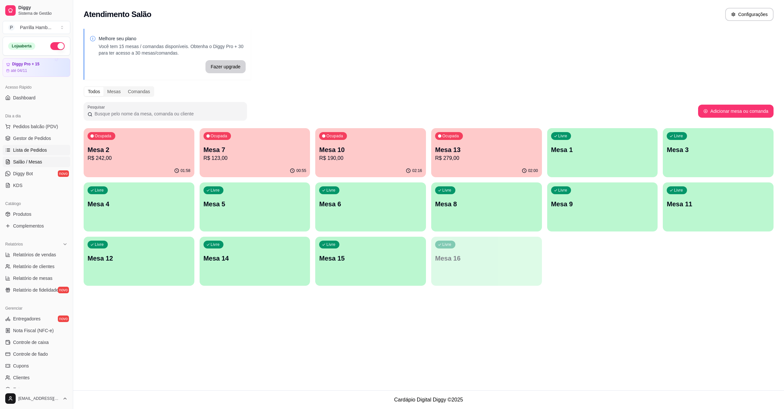
click at [41, 153] on span "Lista de Pedidos" at bounding box center [30, 150] width 34 height 7
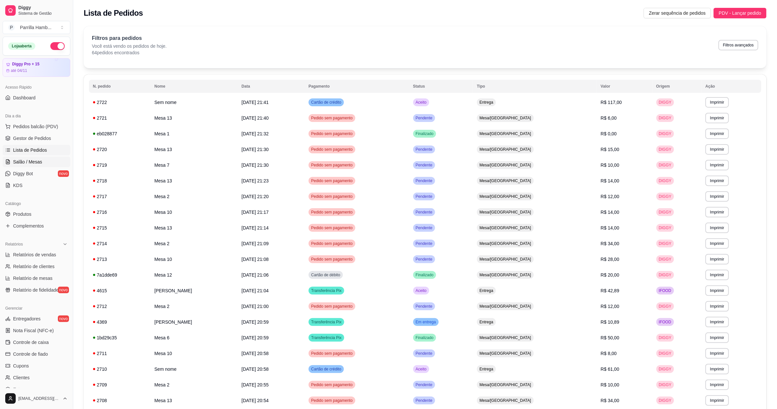
click at [20, 162] on span "Salão / Mesas" at bounding box center [27, 162] width 29 height 7
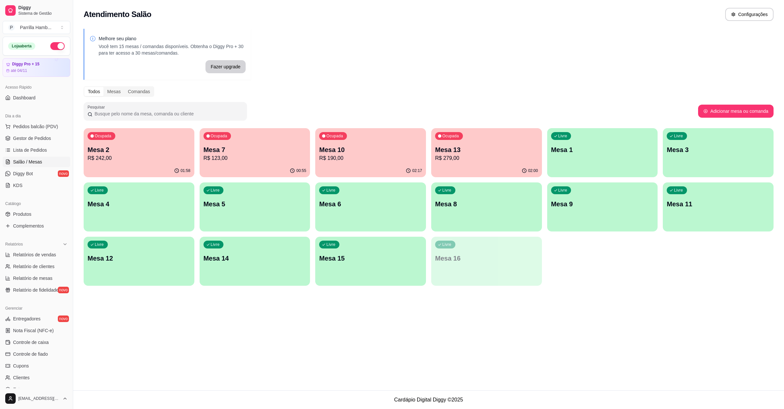
click at [265, 157] on p "R$ 123,00" at bounding box center [255, 158] width 103 height 8
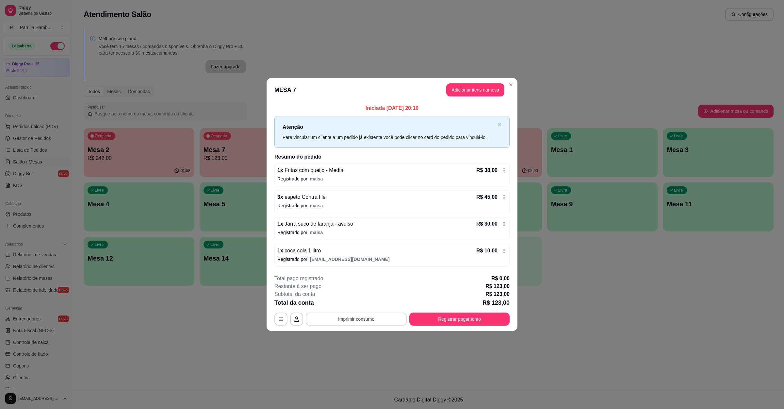
click at [369, 326] on button "Imprimir consumo" at bounding box center [356, 318] width 101 height 13
click at [366, 308] on button "IMPRESSORA" at bounding box center [358, 304] width 47 height 10
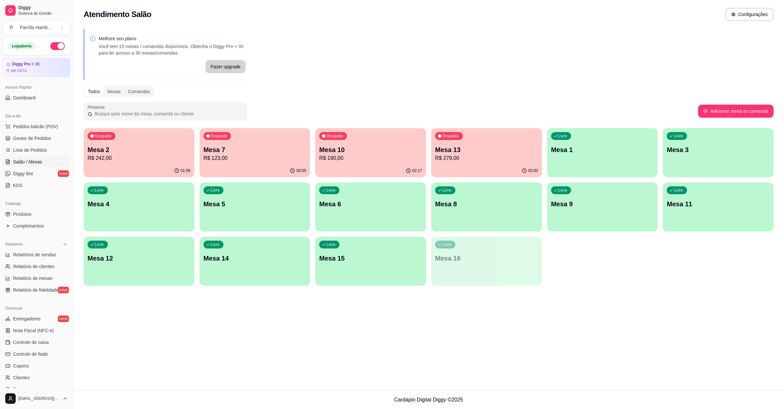
click at [443, 156] on p "R$ 279,00" at bounding box center [486, 158] width 103 height 8
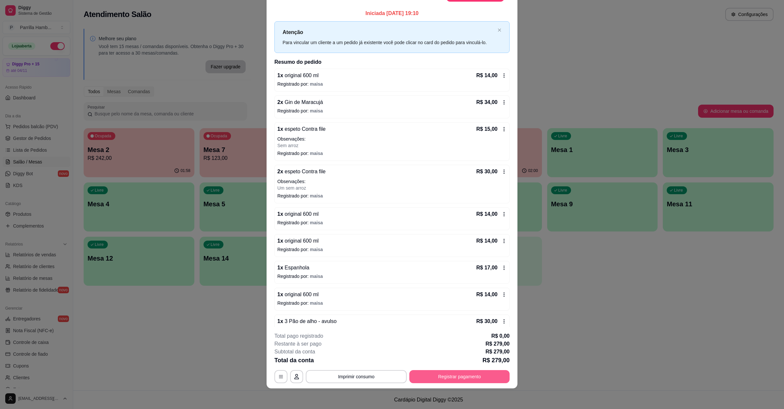
click at [435, 378] on button "Registrar pagamento" at bounding box center [460, 376] width 100 height 13
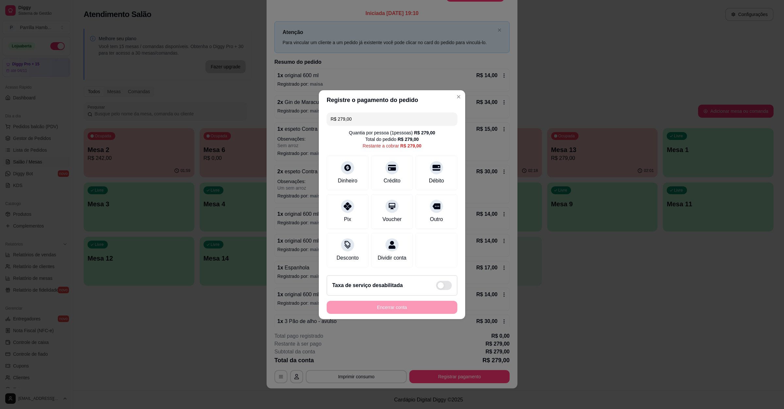
click at [368, 122] on div "R$ 279,00 Quantia por pessoa ( 1 pessoas) R$ 279,00 Total do pedido R$ 279,00 R…" at bounding box center [392, 190] width 146 height 160
click at [369, 120] on input "R$ 279,00" at bounding box center [392, 118] width 123 height 13
click at [424, 168] on div "Débito" at bounding box center [437, 171] width 46 height 38
type input "R$ 214,00"
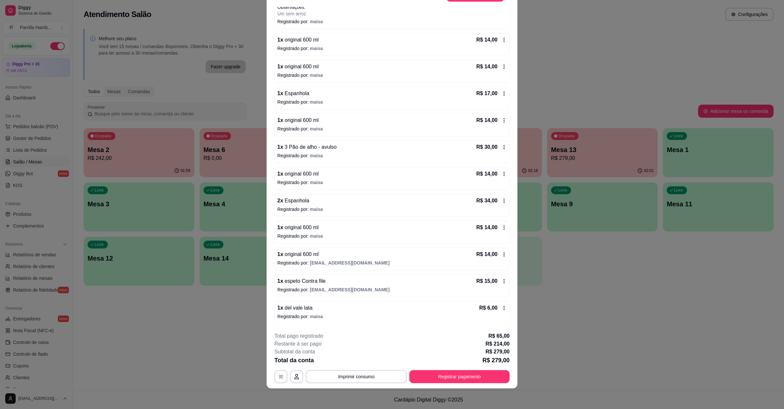
scroll to position [179, 0]
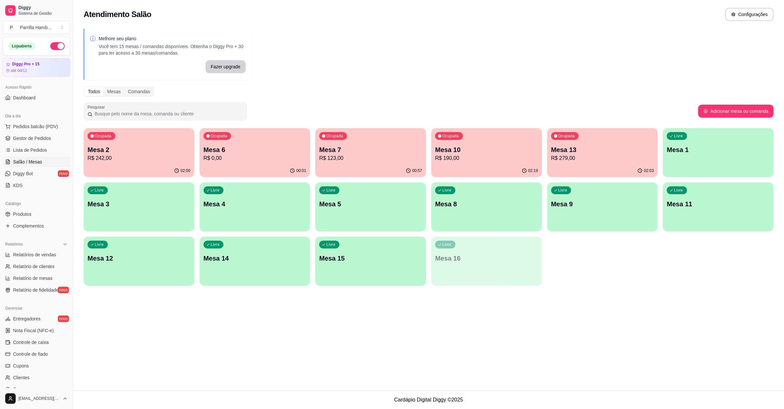
click at [565, 159] on p "R$ 279,00" at bounding box center [602, 158] width 103 height 8
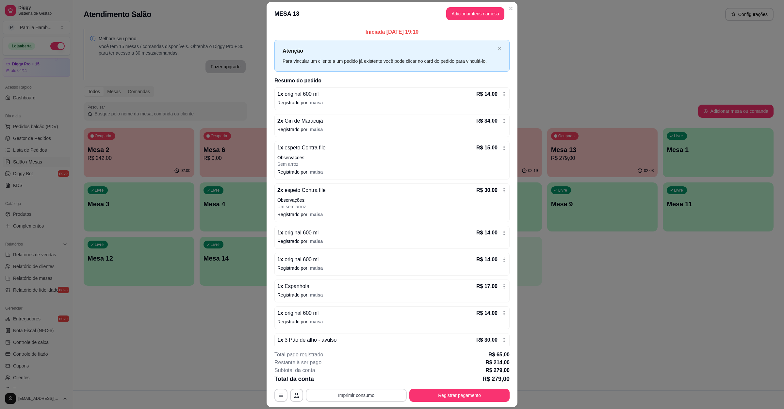
click at [374, 398] on button "Imprimir consumo" at bounding box center [356, 395] width 101 height 13
click at [350, 376] on button "IMPRESSORA" at bounding box center [355, 380] width 46 height 10
click at [477, 396] on button "Registrar pagamento" at bounding box center [459, 395] width 97 height 13
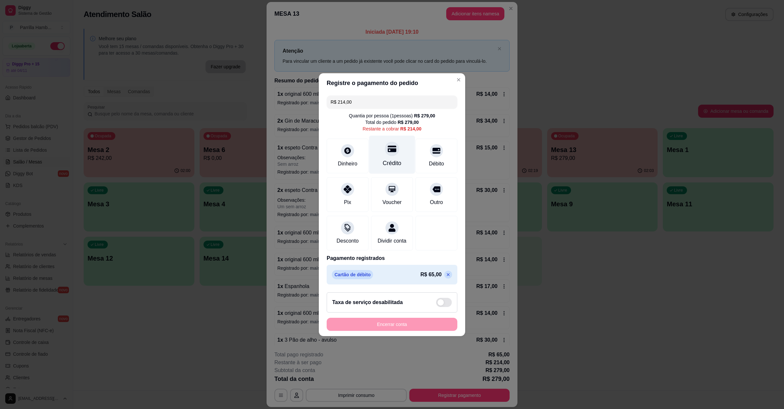
click at [395, 160] on div "Crédito" at bounding box center [392, 163] width 19 height 8
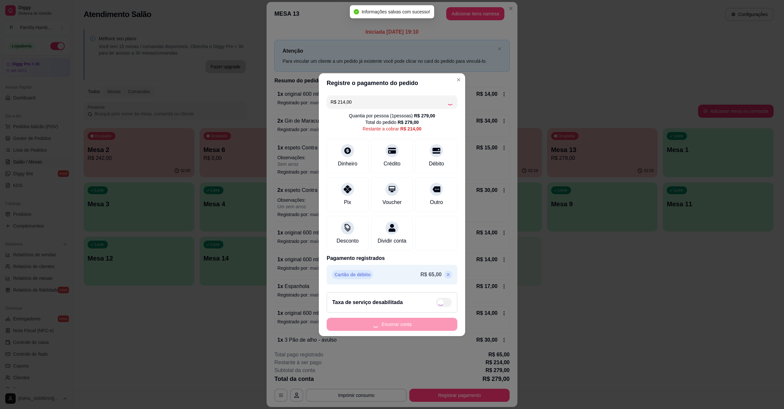
type input "R$ 0,00"
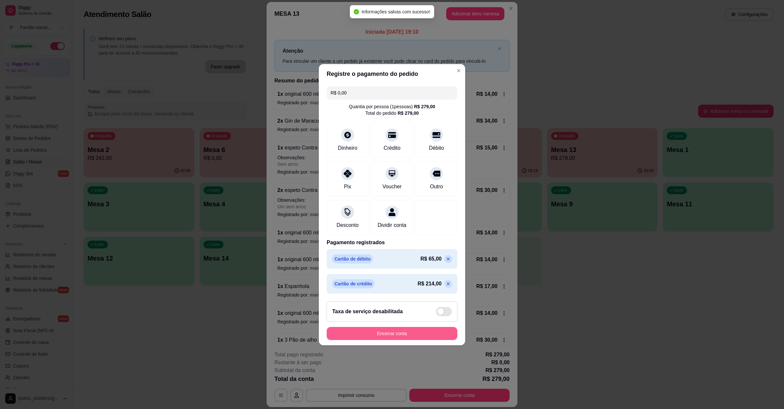
click at [415, 340] on button "Encerrar conta" at bounding box center [392, 333] width 131 height 13
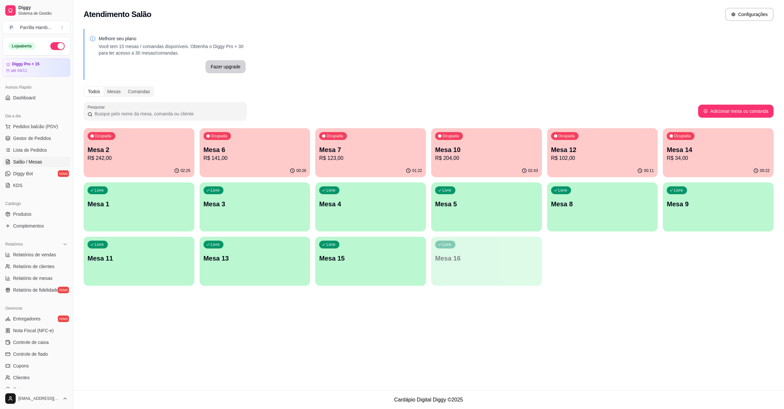
click at [477, 143] on div "Ocupada Mesa 10 R$ 204,00" at bounding box center [486, 146] width 111 height 36
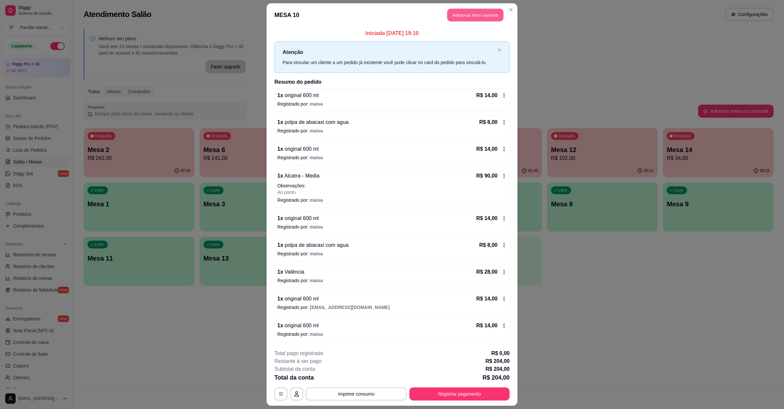
click at [459, 16] on button "Adicionar itens na mesa" at bounding box center [475, 15] width 56 height 13
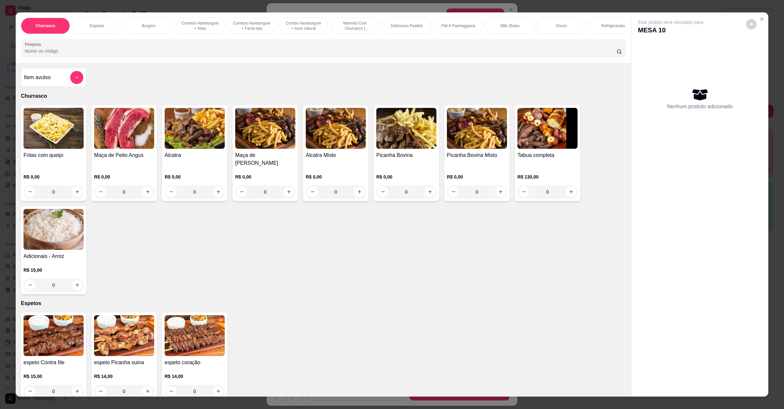
click at [327, 54] on div at bounding box center [323, 48] width 597 height 13
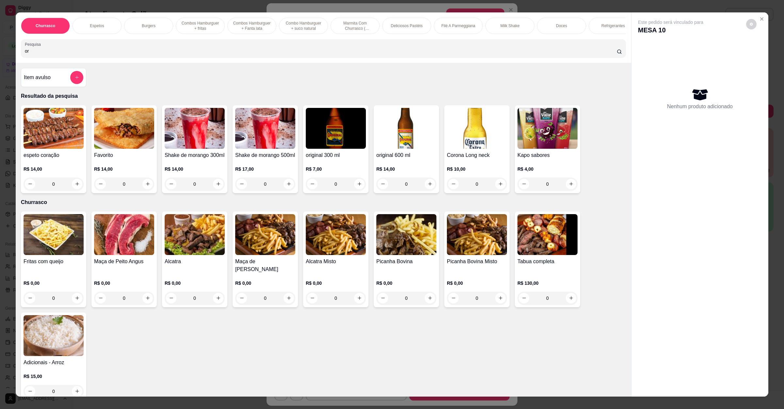
type input "or"
click at [428, 186] on icon "increase-product-quantity" at bounding box center [430, 183] width 5 height 5
type input "1"
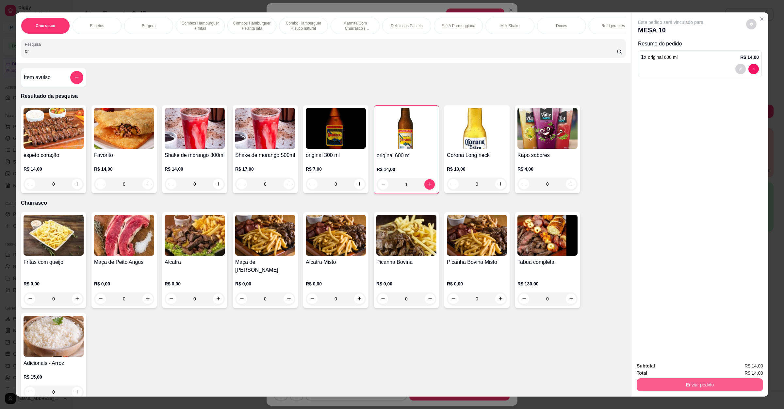
click at [706, 383] on button "Enviar pedido" at bounding box center [700, 384] width 126 height 13
click at [749, 367] on button "Enviar pedido" at bounding box center [745, 368] width 37 height 12
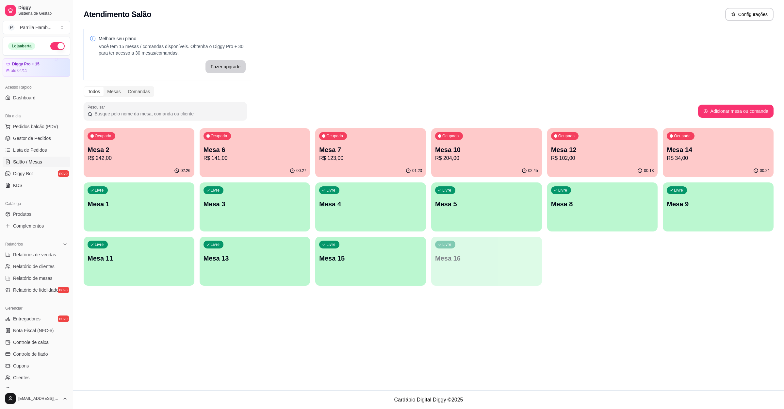
click at [342, 79] on div "Melhore seu plano Você tem 15 mesas / comandas disponíveis. Obtenha o Diggy Pro…" at bounding box center [428, 159] width 711 height 269
click at [630, 157] on p "R$ 102,00" at bounding box center [602, 158] width 103 height 8
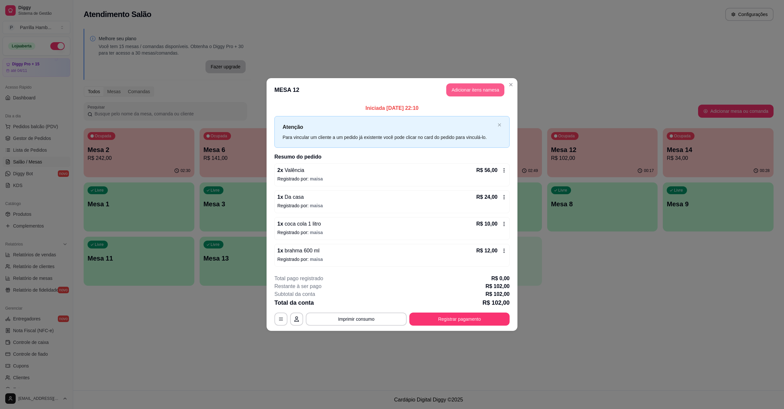
click at [479, 90] on button "Adicionar itens na mesa" at bounding box center [475, 89] width 58 height 13
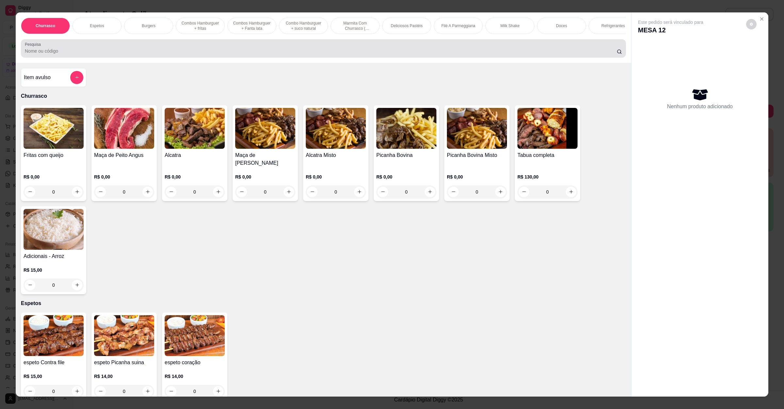
click at [295, 54] on input "Pesquisa" at bounding box center [321, 51] width 592 height 7
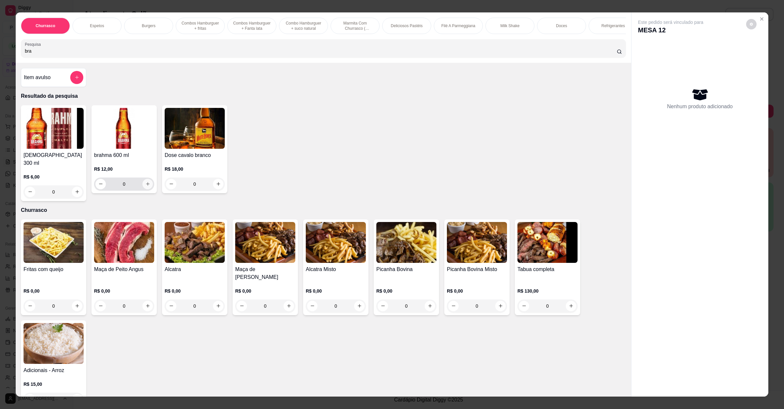
type input "bra"
click at [143, 189] on button "increase-product-quantity" at bounding box center [148, 184] width 10 height 10
type input "1"
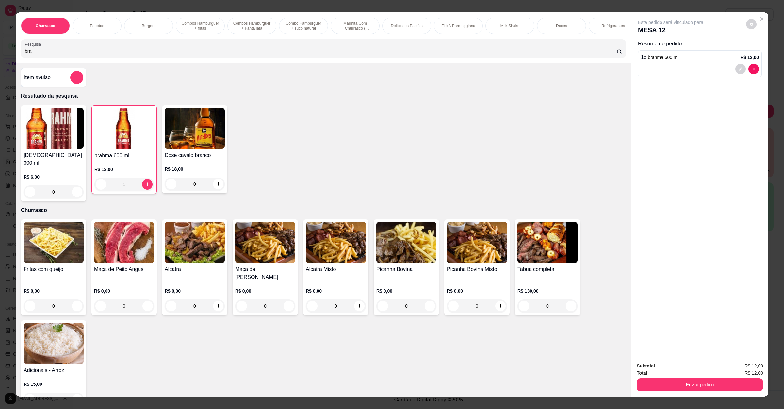
click at [664, 377] on div "Enviar pedido" at bounding box center [700, 384] width 126 height 15
click at [664, 378] on div "Enviar pedido" at bounding box center [700, 384] width 126 height 15
click at [664, 383] on button "Enviar pedido" at bounding box center [700, 384] width 126 height 13
click at [756, 371] on button "Enviar pedido" at bounding box center [745, 368] width 37 height 12
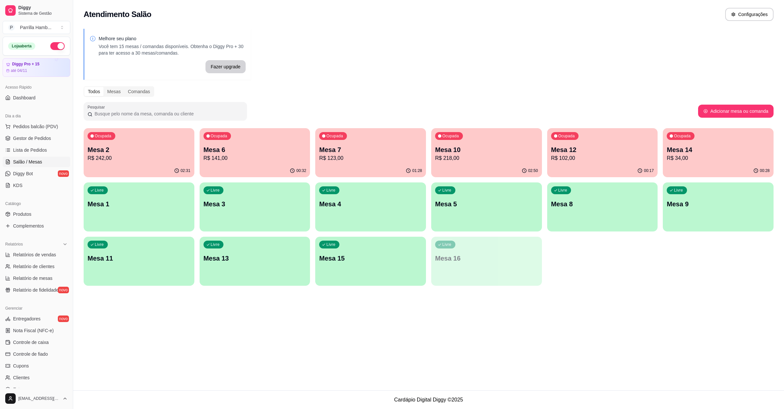
click at [433, 162] on div "Ocupada Mesa 10 R$ 218,00" at bounding box center [486, 146] width 111 height 36
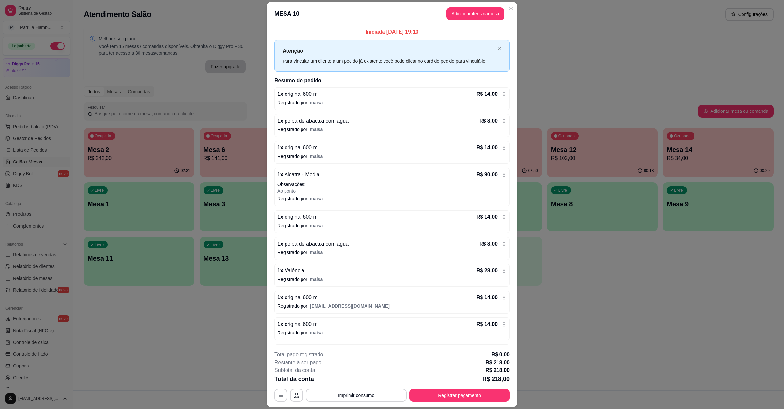
scroll to position [27, 0]
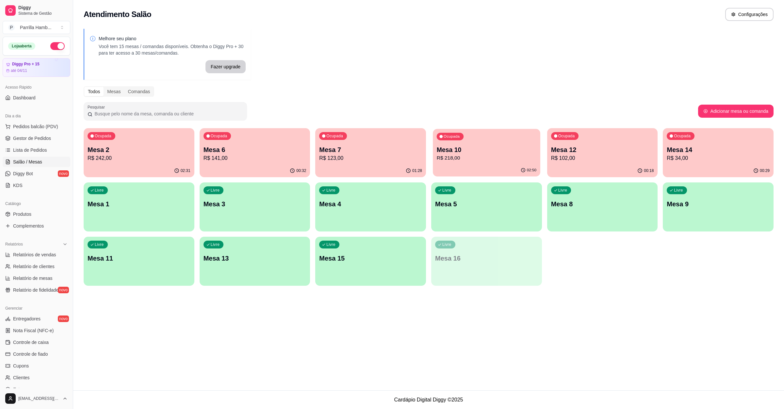
click at [439, 168] on div "02:50" at bounding box center [487, 170] width 108 height 12
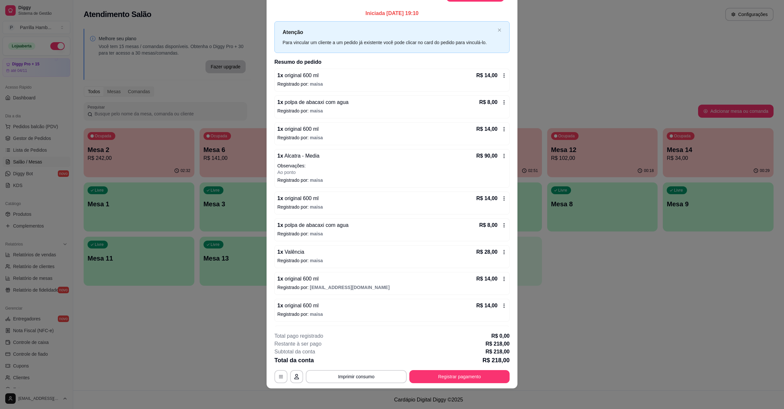
scroll to position [0, 0]
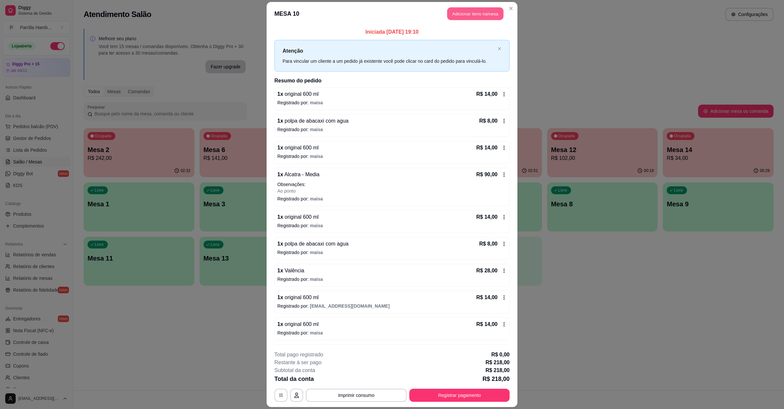
click at [474, 16] on button "Adicionar itens na mesa" at bounding box center [475, 14] width 56 height 13
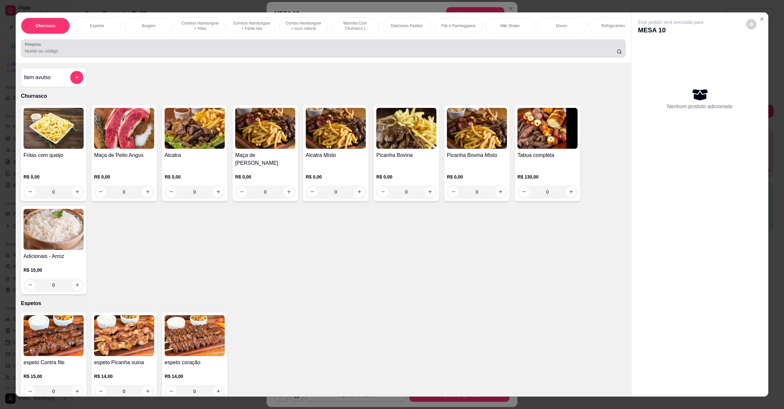
click at [375, 54] on input "Pesquisa" at bounding box center [321, 51] width 592 height 7
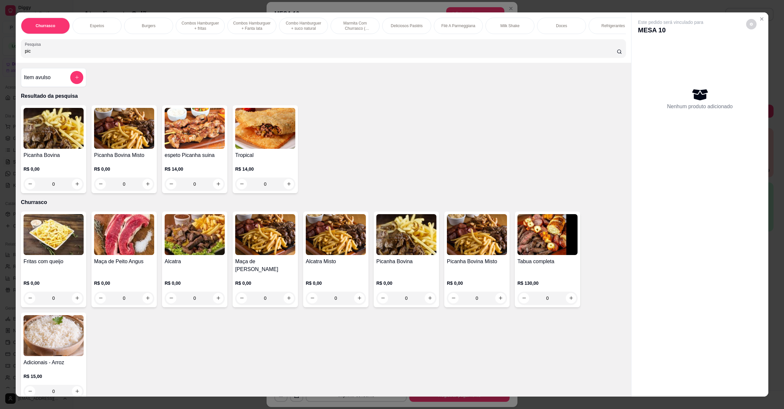
type input "pic"
click at [220, 191] on div "0" at bounding box center [195, 183] width 60 height 13
click at [218, 189] on button "increase-product-quantity" at bounding box center [218, 184] width 10 height 10
type input "1"
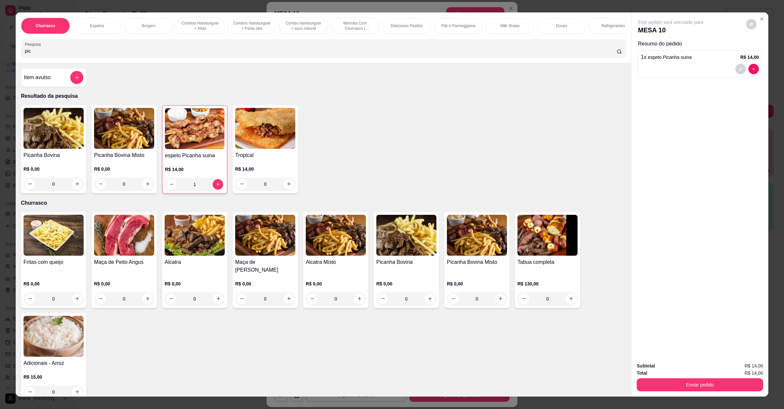
click at [687, 377] on div "Enviar pedido" at bounding box center [700, 384] width 126 height 15
click at [687, 382] on button "Enviar pedido" at bounding box center [700, 384] width 126 height 13
click at [744, 364] on button "Enviar pedido" at bounding box center [746, 369] width 36 height 12
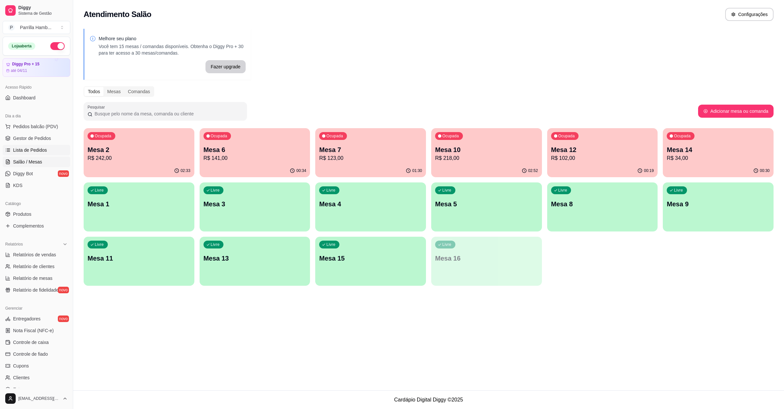
click at [37, 147] on span "Lista de Pedidos" at bounding box center [30, 150] width 34 height 7
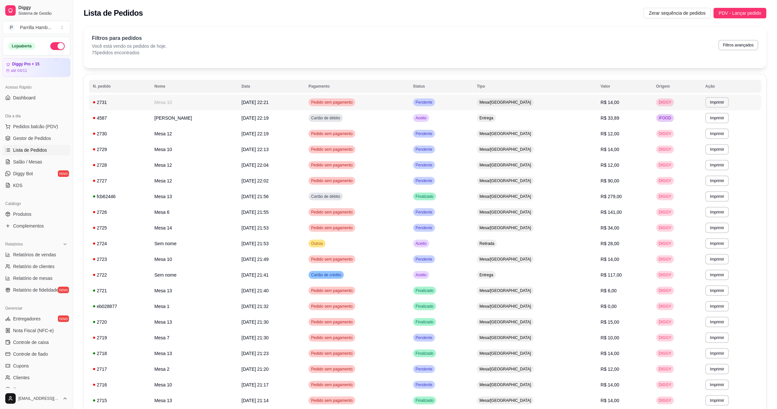
click at [697, 107] on td "DIGGY" at bounding box center [676, 102] width 49 height 16
click at [711, 100] on button "Imprimir" at bounding box center [717, 102] width 23 height 10
click at [699, 129] on button "IMPRESSORA" at bounding box center [701, 125] width 47 height 10
click at [25, 159] on span "Salão / Mesas" at bounding box center [27, 162] width 29 height 7
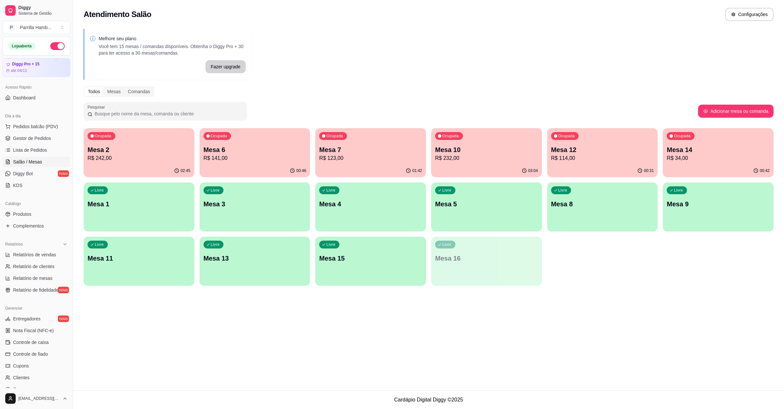
click at [267, 147] on p "Mesa 6" at bounding box center [255, 149] width 103 height 9
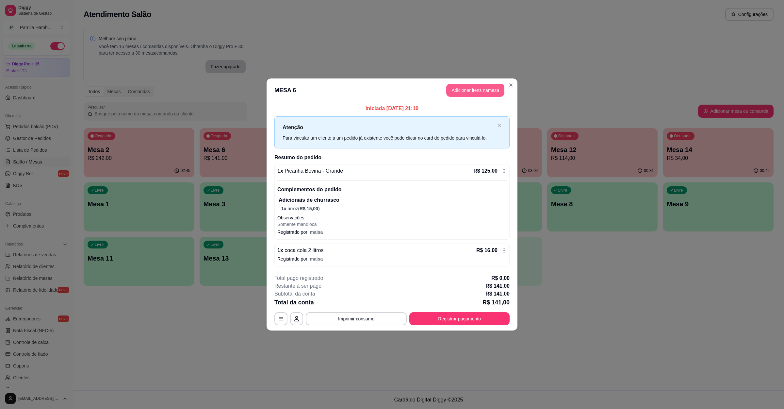
click at [468, 85] on button "Adicionar itens na mesa" at bounding box center [475, 90] width 58 height 13
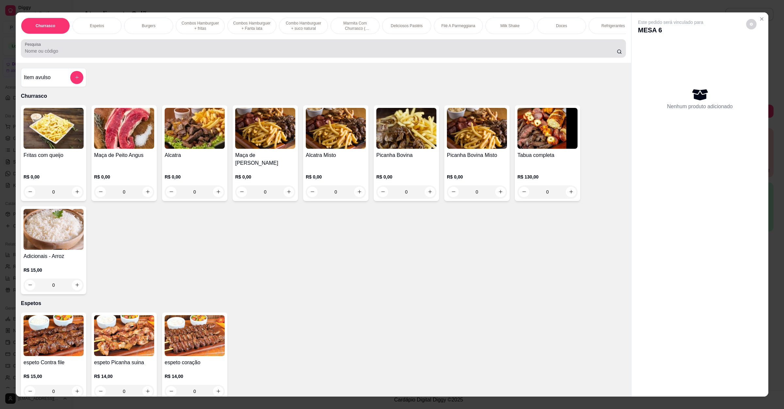
click at [194, 50] on div at bounding box center [323, 48] width 597 height 13
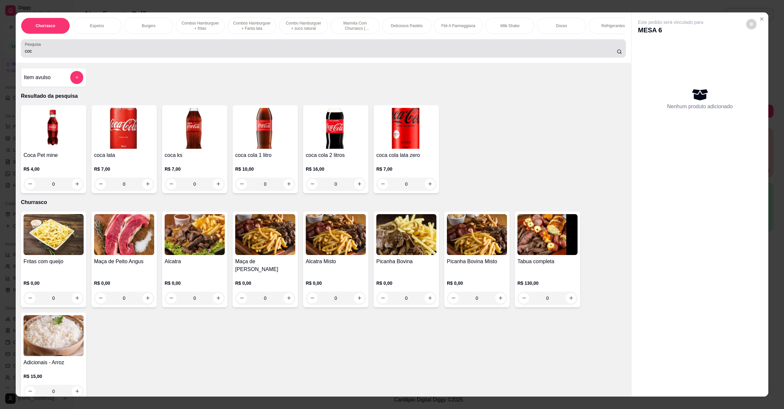
click at [186, 50] on div "coc" at bounding box center [323, 48] width 597 height 13
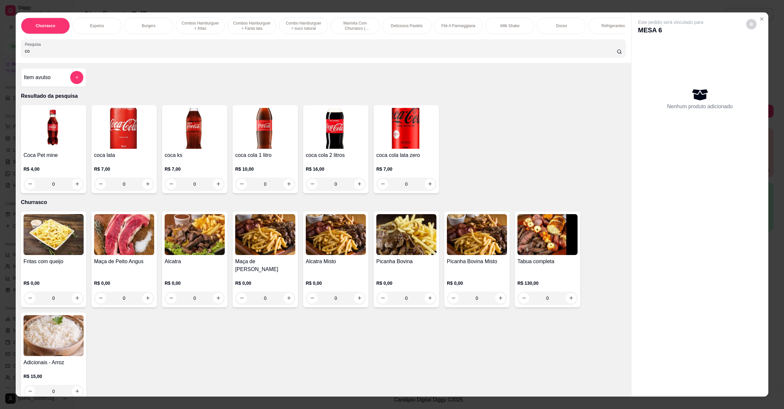
type input "c"
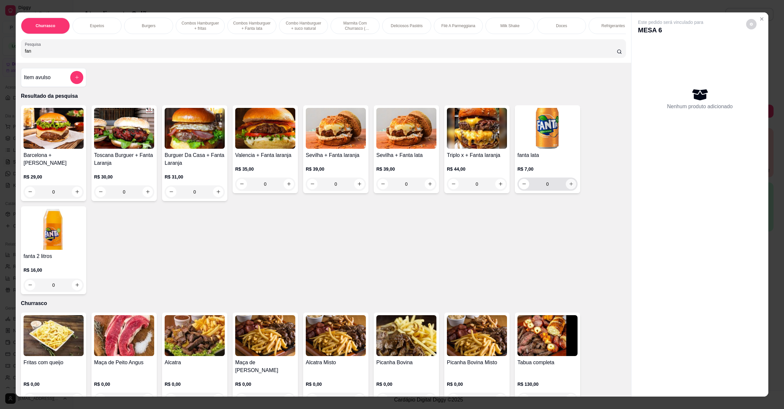
type input "fan"
click at [570, 189] on button "increase-product-quantity" at bounding box center [571, 184] width 10 height 10
type input "1"
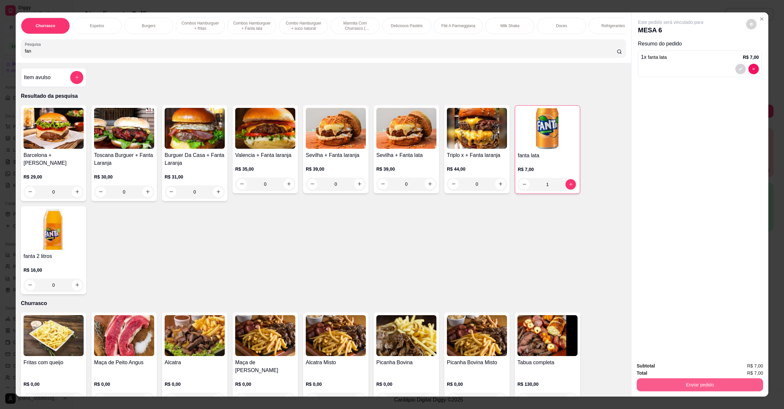
click at [737, 384] on button "Enviar pedido" at bounding box center [700, 384] width 126 height 13
click at [748, 364] on button "Enviar pedido" at bounding box center [745, 369] width 37 height 12
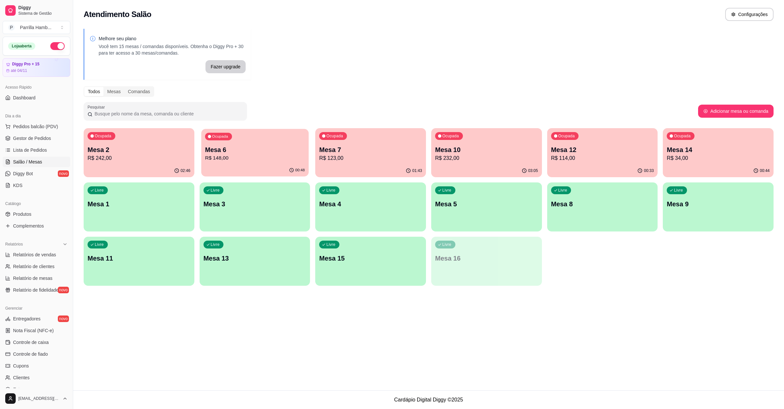
click at [231, 152] on p "Mesa 6" at bounding box center [255, 149] width 100 height 9
click at [490, 163] on div "Ocupada Mesa 10 R$ 232,00" at bounding box center [486, 146] width 111 height 36
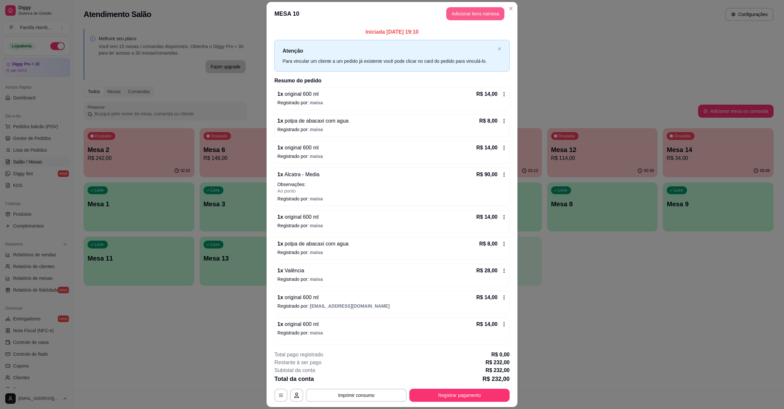
click at [455, 16] on button "Adicionar itens na mesa" at bounding box center [475, 13] width 58 height 13
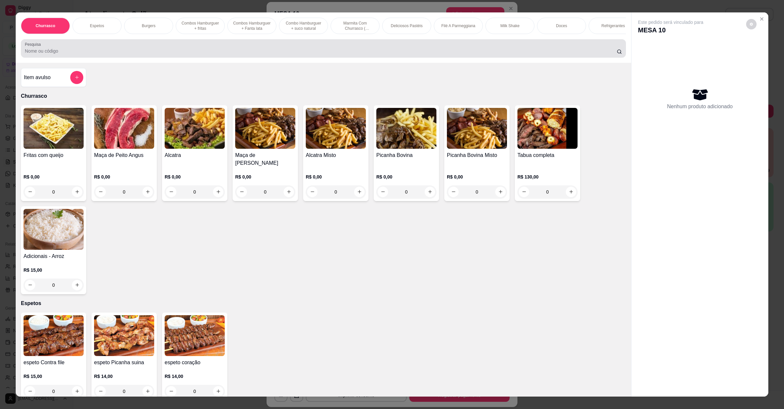
click at [190, 58] on div "Pesquisa" at bounding box center [323, 48] width 605 height 18
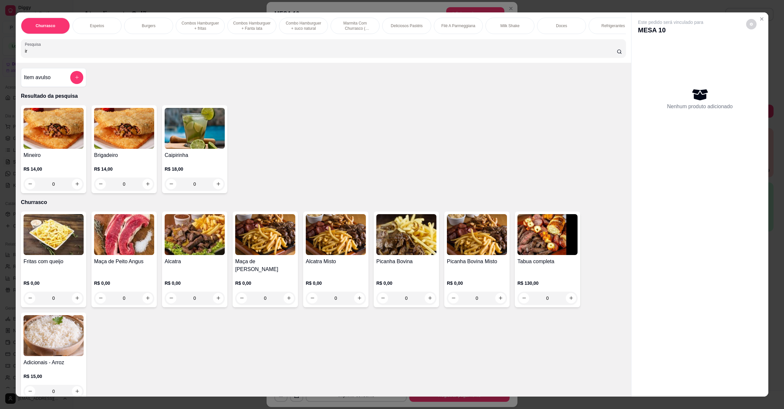
type input "i"
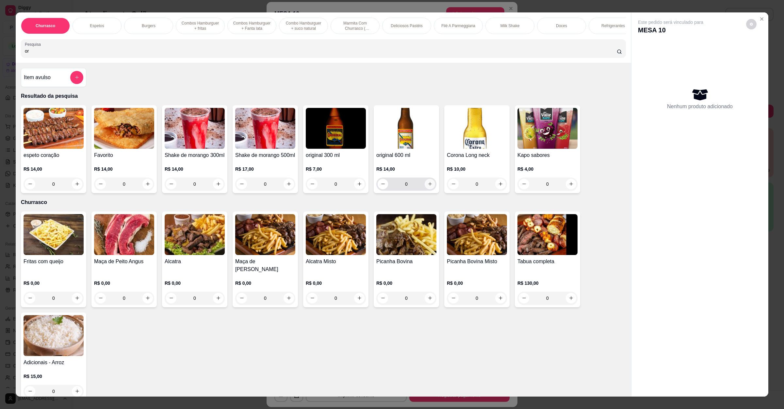
type input "or"
click at [425, 189] on button "increase-product-quantity" at bounding box center [430, 184] width 10 height 10
type input "1"
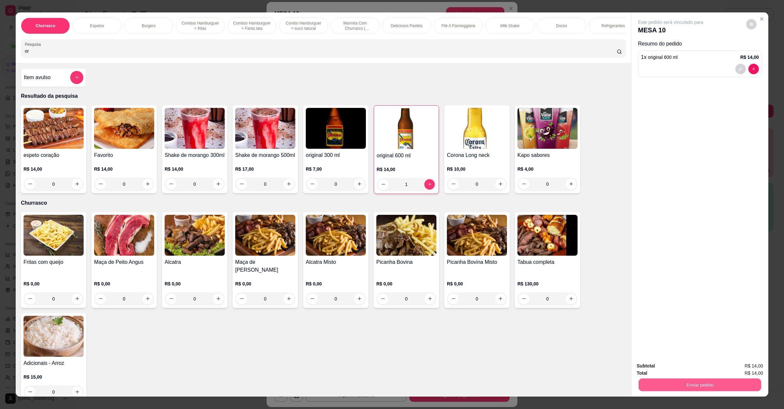
click at [718, 384] on button "Enviar pedido" at bounding box center [700, 384] width 123 height 13
click at [741, 368] on button "Enviar pedido" at bounding box center [745, 369] width 37 height 12
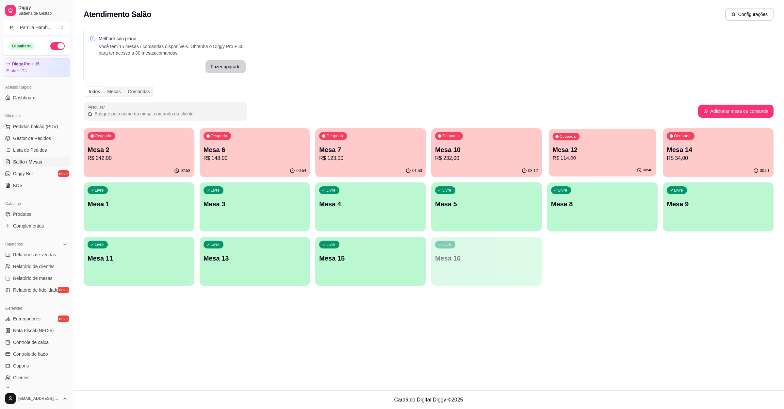
click at [594, 168] on div "00:40" at bounding box center [603, 170] width 108 height 12
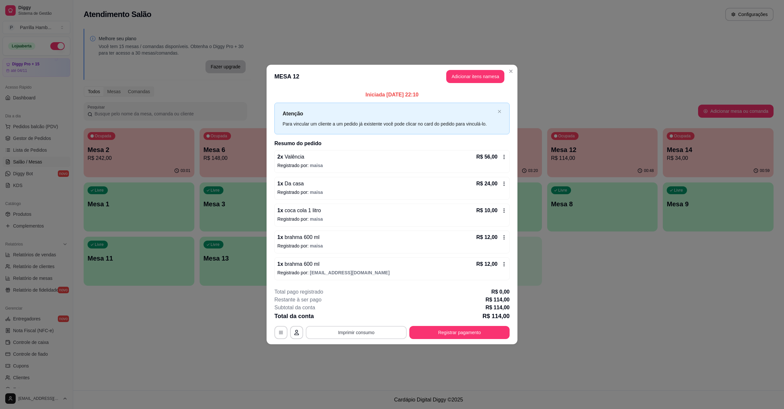
click at [380, 337] on button "Imprimir consumo" at bounding box center [356, 332] width 101 height 13
click at [354, 315] on button "IMPRESSORA" at bounding box center [358, 318] width 47 height 10
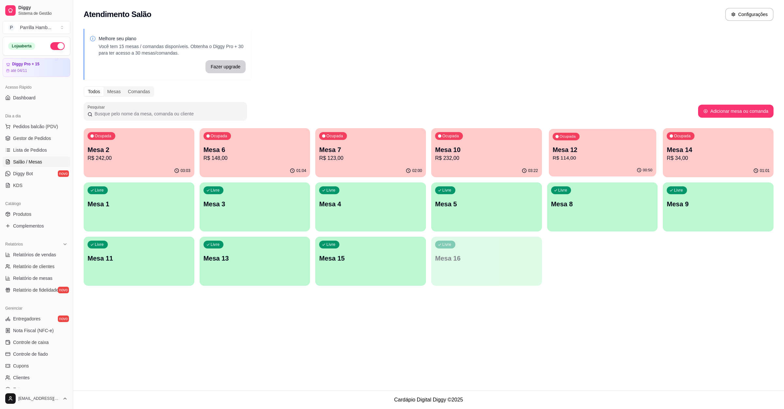
click at [558, 171] on div "00:50" at bounding box center [603, 170] width 108 height 12
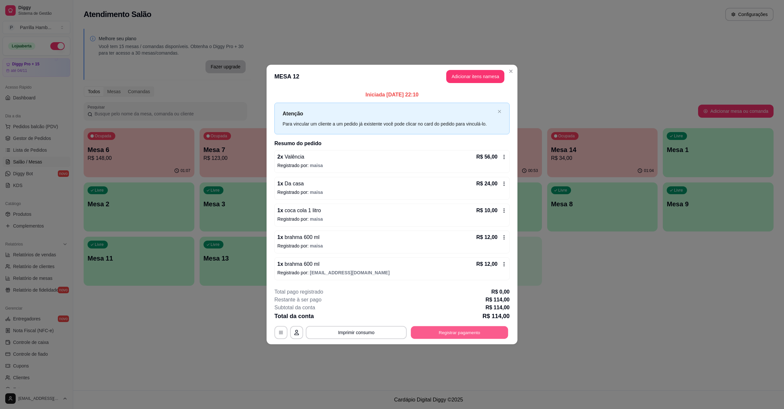
click at [436, 330] on button "Registrar pagamento" at bounding box center [459, 332] width 97 height 13
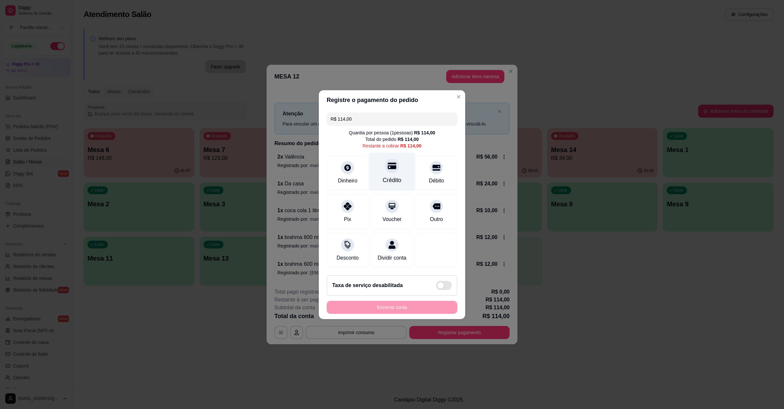
click at [397, 169] on div "Crédito" at bounding box center [392, 171] width 46 height 38
type input "R$ 0,00"
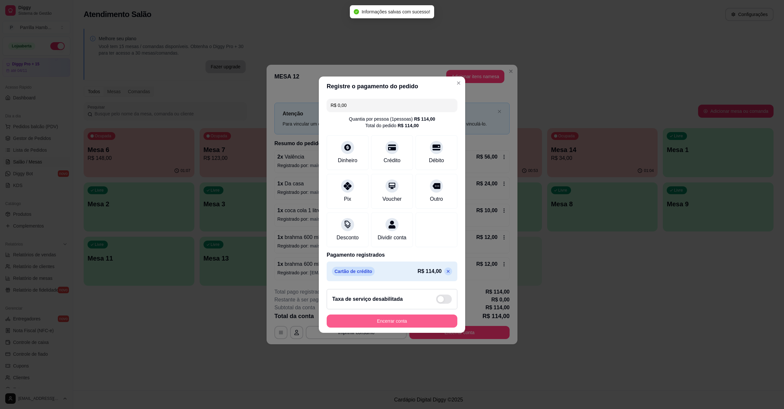
click at [418, 322] on button "Encerrar conta" at bounding box center [392, 320] width 131 height 13
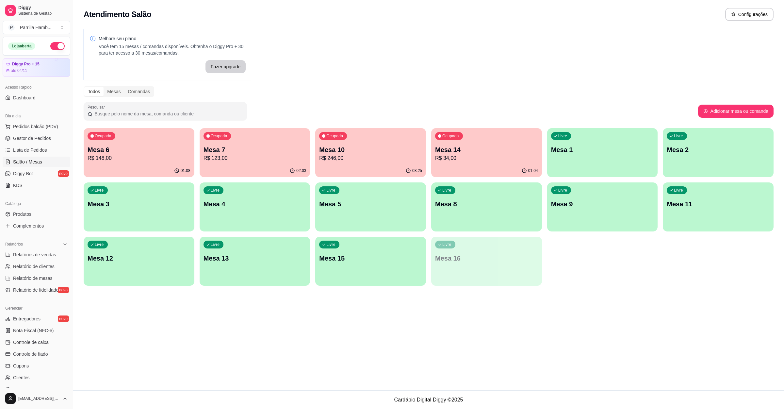
click at [372, 154] on p "R$ 246,00" at bounding box center [370, 158] width 103 height 8
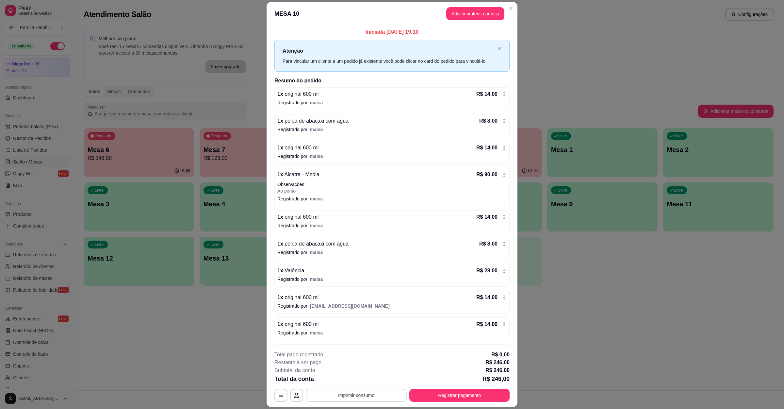
click at [385, 393] on button "Imprimir consumo" at bounding box center [356, 395] width 101 height 13
click at [348, 374] on div "Escolha a impressora IMPRESSORA" at bounding box center [355, 375] width 54 height 22
click at [348, 379] on button "IMPRESSORA" at bounding box center [355, 380] width 46 height 10
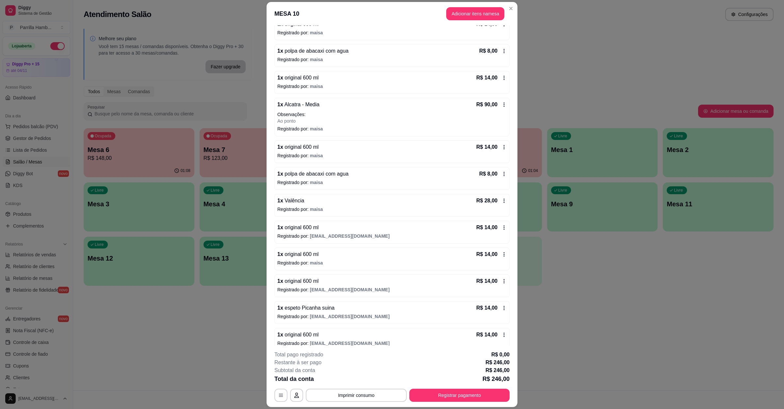
scroll to position [82, 0]
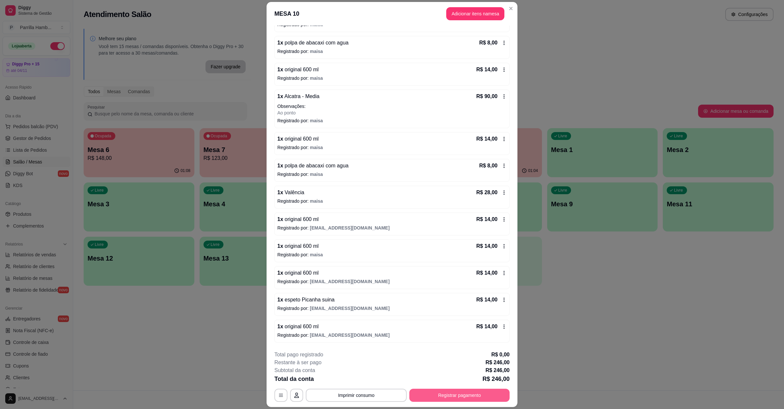
click at [427, 399] on button "Registrar pagamento" at bounding box center [460, 395] width 100 height 13
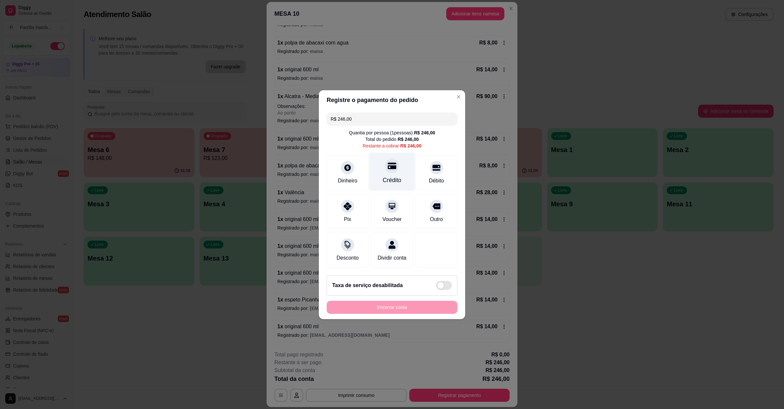
click at [396, 176] on div "Crédito" at bounding box center [392, 180] width 19 height 8
type input "R$ 0,00"
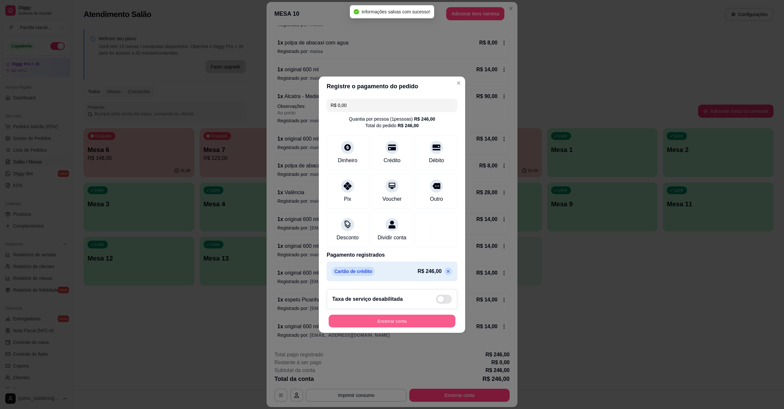
click at [391, 323] on button "Encerrar conta" at bounding box center [392, 320] width 127 height 13
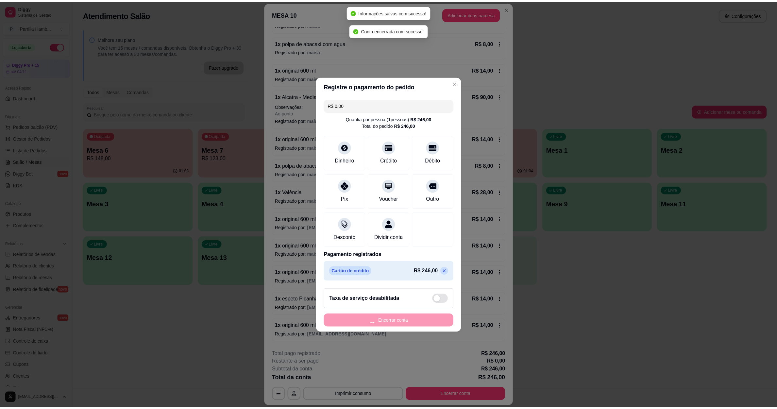
scroll to position [0, 0]
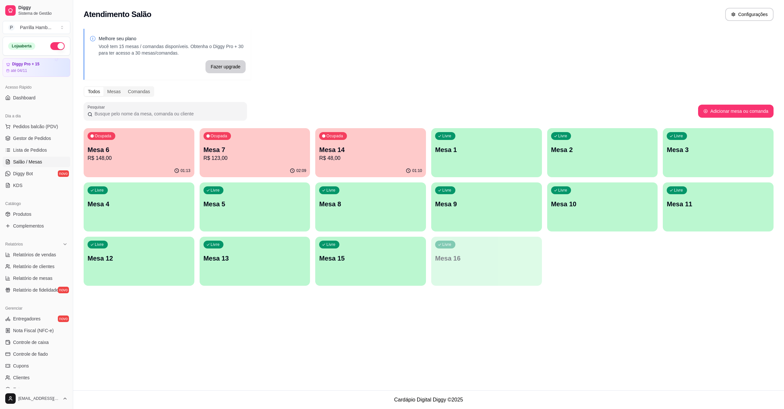
click at [242, 160] on p "R$ 123,00" at bounding box center [255, 158] width 103 height 8
click at [268, 143] on div "Ocupada Mesa 7 R$ 123,00" at bounding box center [255, 146] width 111 height 36
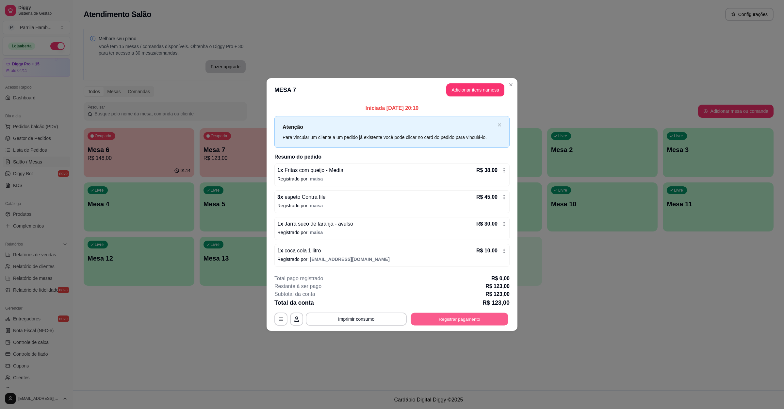
click at [466, 314] on button "Registrar pagamento" at bounding box center [459, 319] width 97 height 13
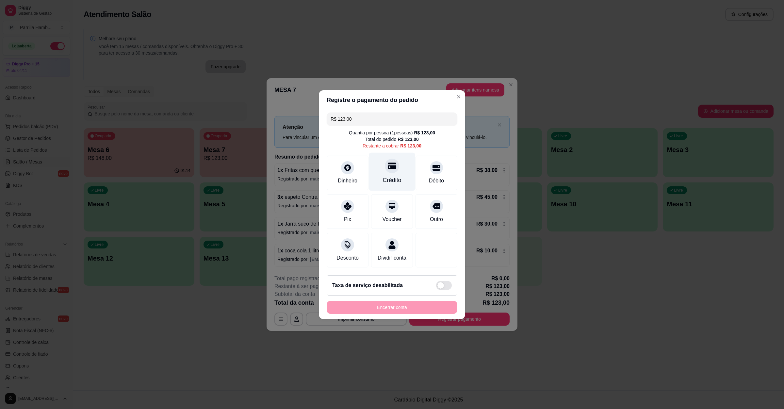
click at [385, 176] on div "Crédito" at bounding box center [392, 180] width 19 height 8
type input "R$ 0,00"
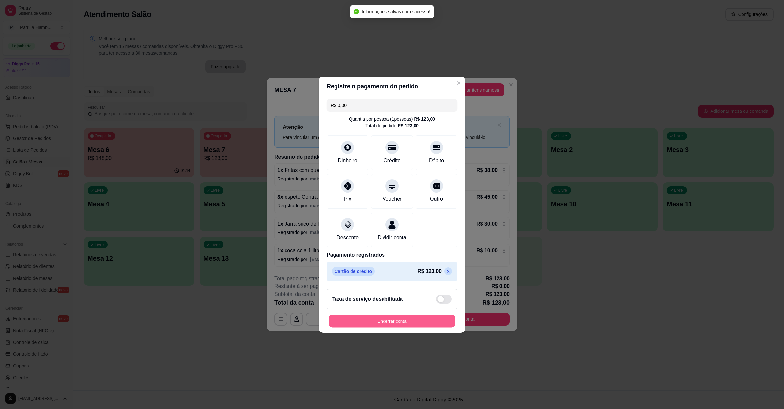
click at [371, 323] on button "Encerrar conta" at bounding box center [392, 320] width 127 height 13
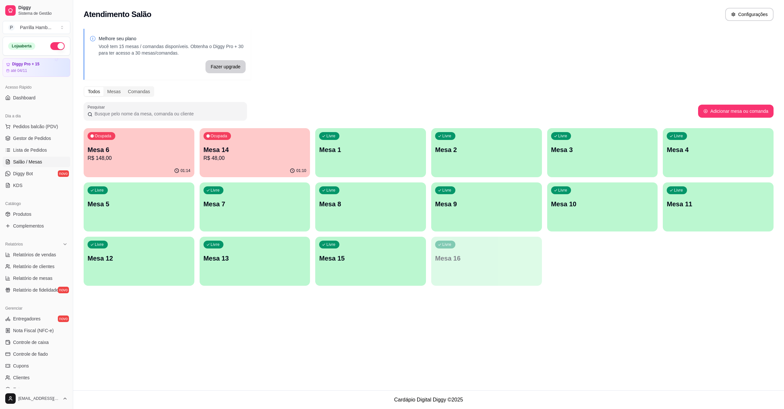
click at [338, 82] on div "Melhore seu plano Você tem 15 mesas / comandas disponíveis. Obtenha o Diggy Pro…" at bounding box center [428, 159] width 711 height 269
click at [235, 137] on div "Ocupada Mesa 14 R$ 48,00" at bounding box center [255, 146] width 108 height 35
click at [152, 154] on p "R$ 148,00" at bounding box center [139, 158] width 103 height 8
click at [285, 156] on p "R$ 48,00" at bounding box center [255, 158] width 100 height 8
click at [340, 76] on div "Melhore seu plano Você tem 15 mesas / comandas disponíveis. Obtenha o Diggy Pro…" at bounding box center [428, 159] width 711 height 269
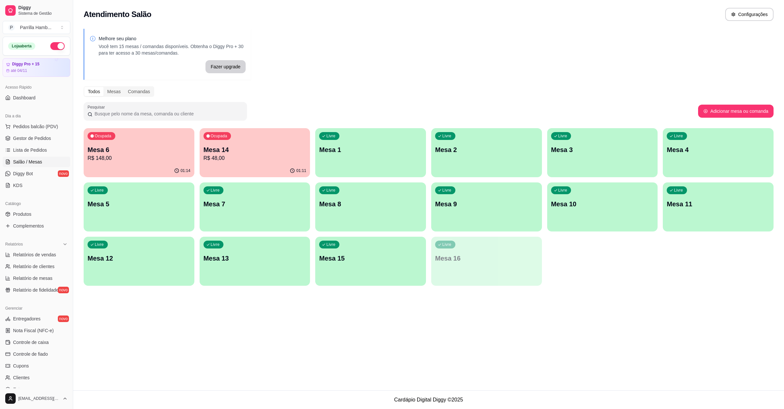
click at [274, 148] on p "Mesa 14" at bounding box center [255, 149] width 103 height 9
click at [386, 69] on div "Melhore seu plano Você tem 15 mesas / comandas disponíveis. Obtenha o Diggy Pro…" at bounding box center [428, 159] width 711 height 269
click at [632, 203] on p "Mesa 10" at bounding box center [602, 203] width 103 height 9
click at [601, 219] on div "Livre Mesa 10" at bounding box center [603, 203] width 108 height 40
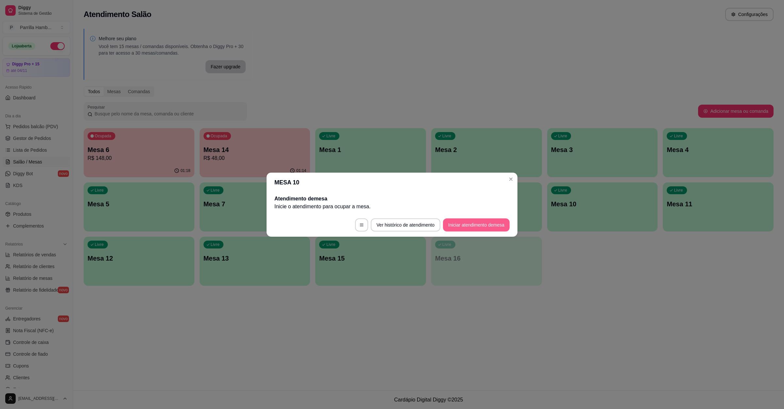
click at [476, 227] on button "Iniciar atendimento de mesa" at bounding box center [476, 224] width 67 height 13
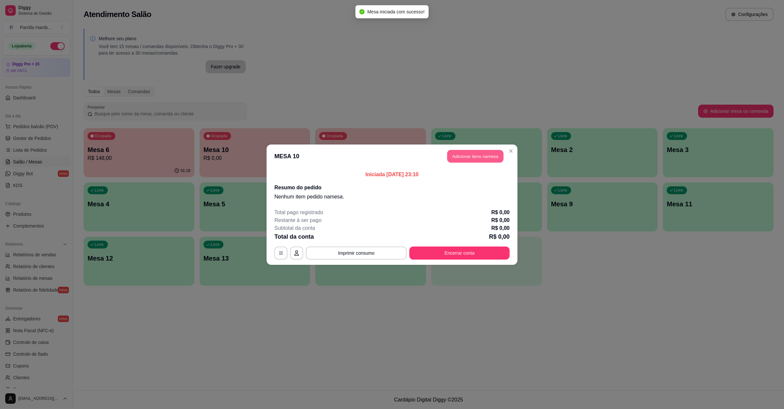
click at [473, 154] on button "Adicionar itens na mesa" at bounding box center [475, 156] width 56 height 13
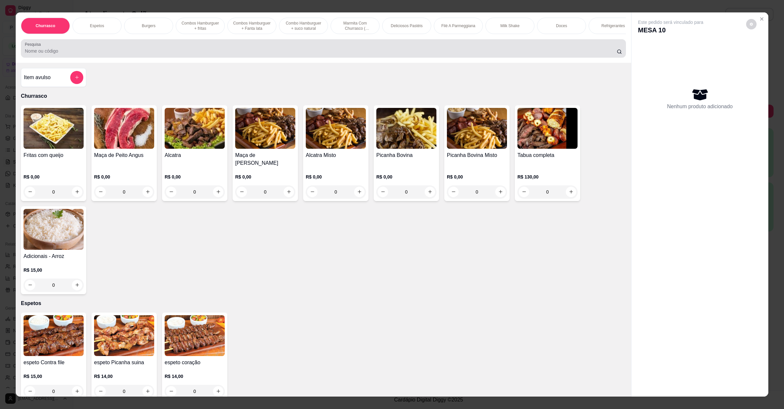
click at [248, 53] on div at bounding box center [323, 48] width 597 height 13
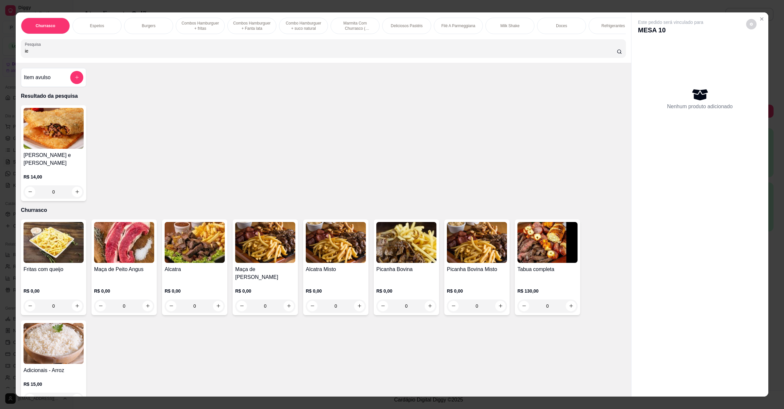
type input "i"
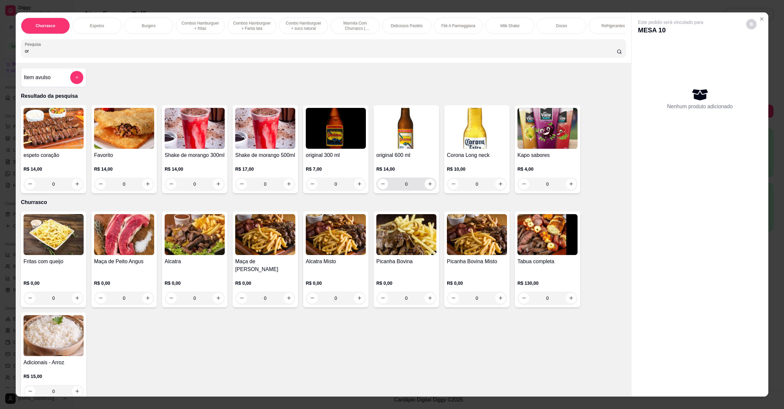
type input "or"
click at [429, 189] on button "increase-product-quantity" at bounding box center [430, 184] width 10 height 10
type input "1"
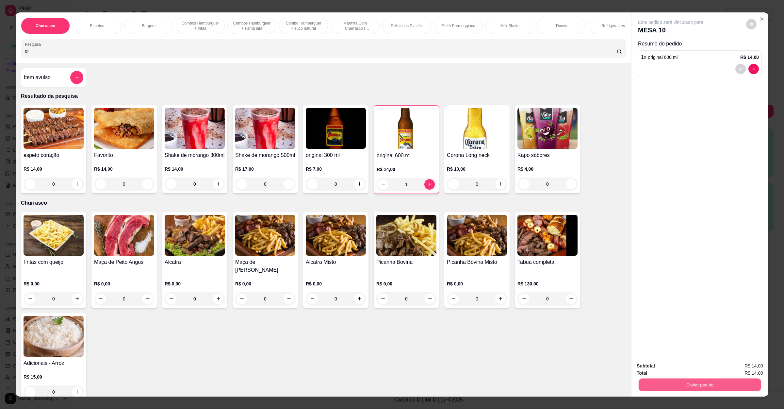
click at [691, 391] on button "Enviar pedido" at bounding box center [700, 384] width 123 height 13
click at [738, 365] on button "Enviar pedido" at bounding box center [745, 369] width 37 height 12
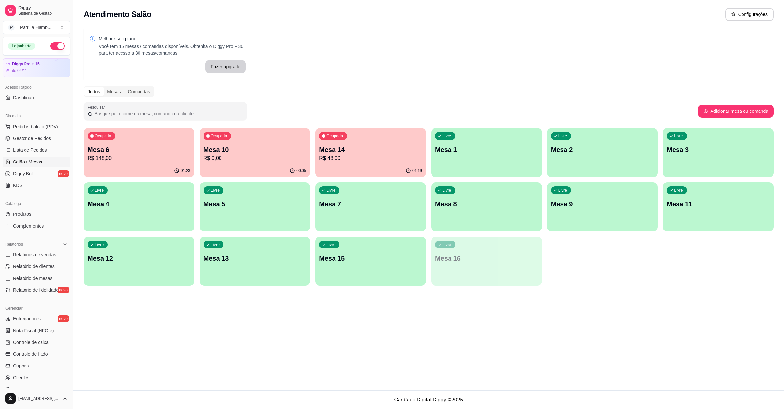
click at [259, 154] on p "R$ 0,00" at bounding box center [255, 158] width 103 height 8
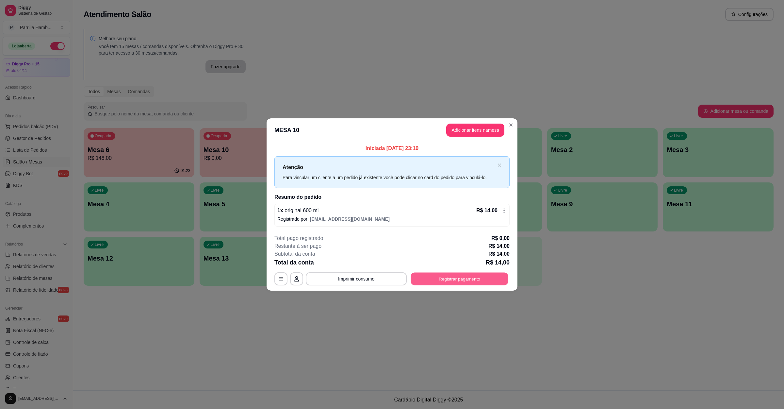
click at [467, 279] on button "Registrar pagamento" at bounding box center [459, 279] width 97 height 13
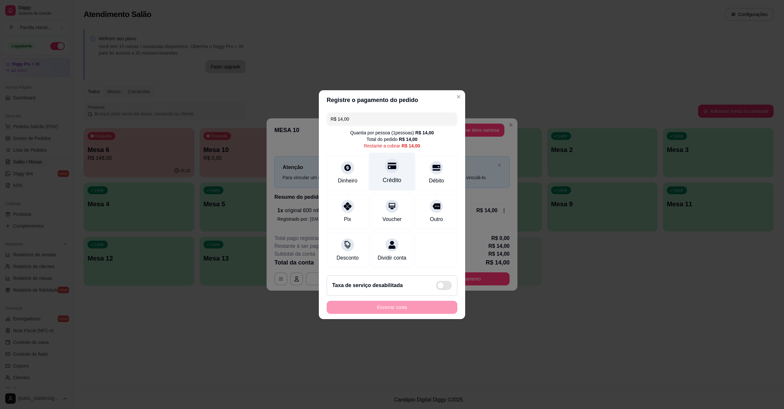
click at [388, 164] on icon at bounding box center [392, 165] width 8 height 8
type input "R$ 0,00"
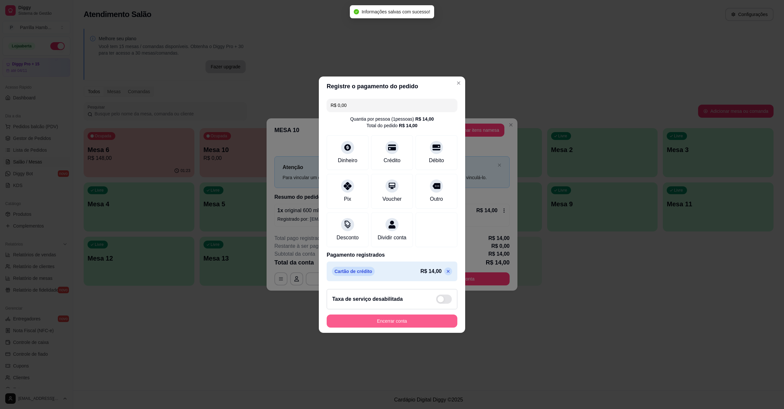
click at [434, 327] on button "Encerrar conta" at bounding box center [392, 320] width 131 height 13
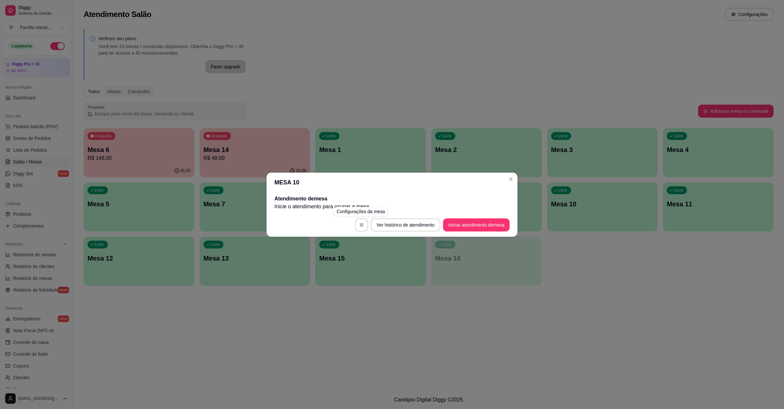
click at [335, 302] on div "MESA 10 Atendimento de mesa Inicie o atendimento para ocupar a mesa . Ver histó…" at bounding box center [392, 204] width 784 height 409
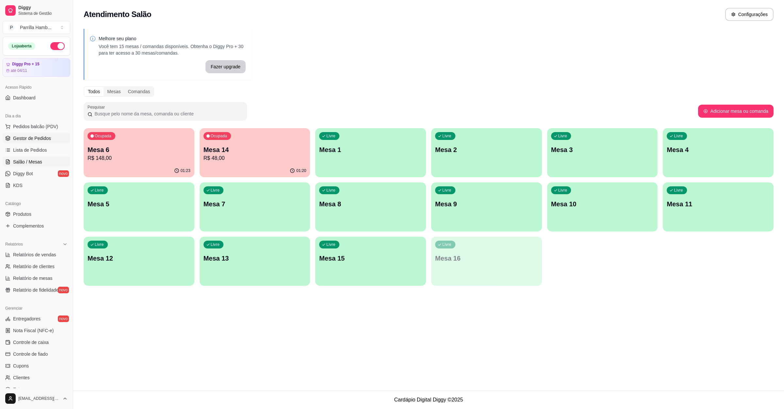
drag, startPoint x: 37, startPoint y: 144, endPoint x: 42, endPoint y: 140, distance: 6.7
click at [37, 144] on ul "Pedidos balcão (PDV) Gestor de Pedidos Lista de Pedidos Salão / Mesas Diggy Bot…" at bounding box center [37, 155] width 68 height 69
click at [43, 139] on span "Gestor de Pedidos" at bounding box center [32, 138] width 38 height 7
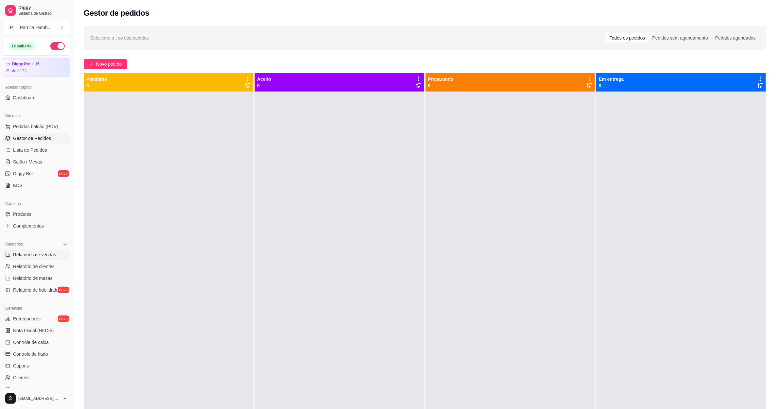
click at [36, 254] on span "Relatórios de vendas" at bounding box center [34, 254] width 43 height 7
select select "ALL"
select select "0"
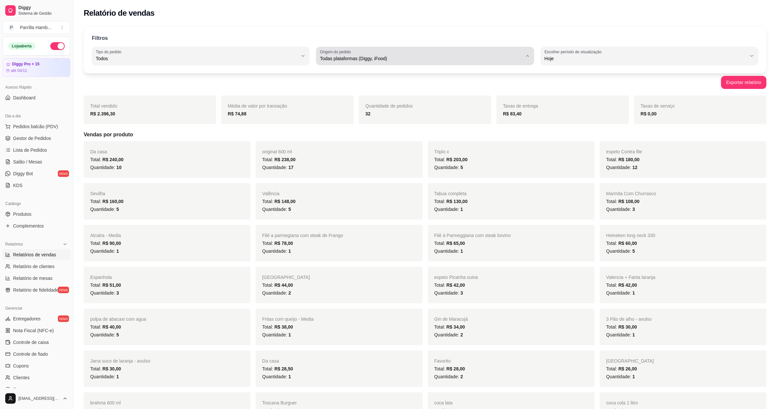
click at [352, 59] on span "Todas plataformas (Diggy, iFood)" at bounding box center [421, 58] width 202 height 7
click at [367, 87] on span "Diggy" at bounding box center [422, 85] width 193 height 6
type input "DIGGY"
select select "DIGGY"
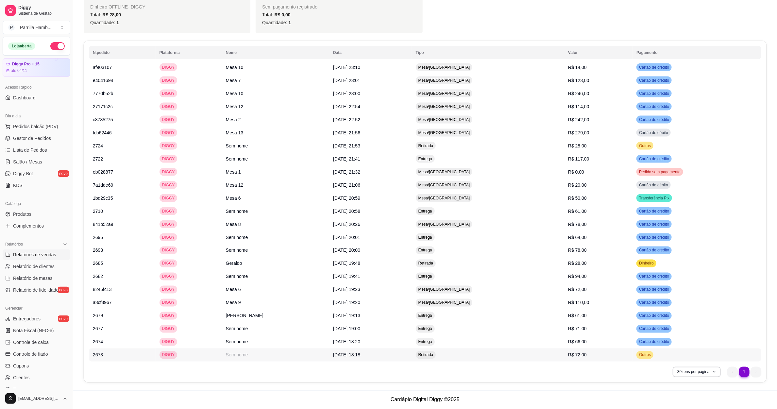
scroll to position [534, 0]
click at [41, 161] on link "Salão / Mesas" at bounding box center [37, 162] width 68 height 10
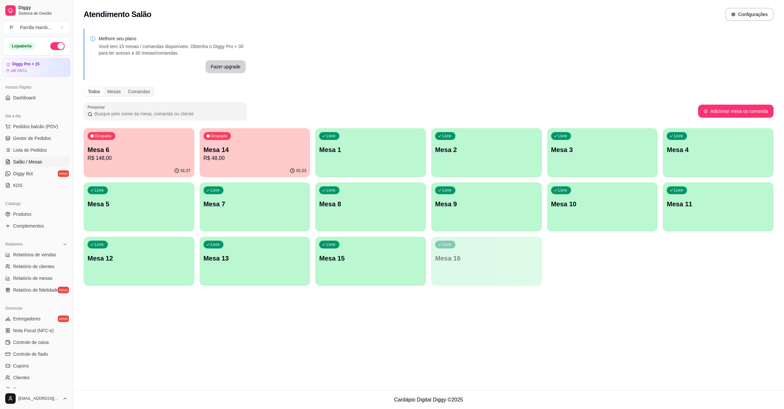
click at [156, 156] on p "R$ 148,00" at bounding box center [139, 158] width 103 height 8
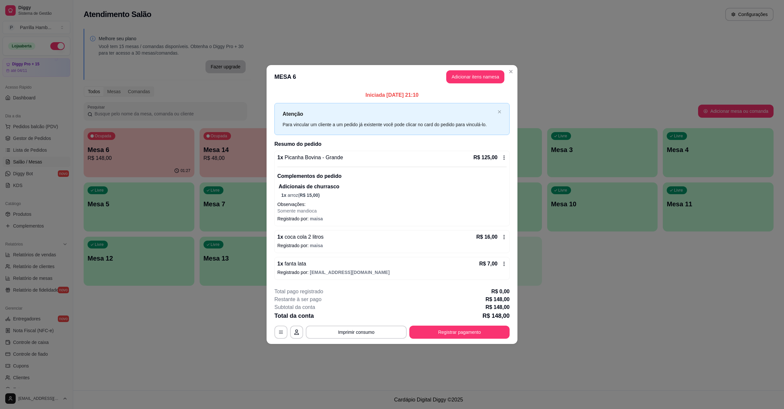
click at [354, 340] on footer "**********" at bounding box center [392, 312] width 251 height 61
click at [358, 336] on button "Imprimir consumo" at bounding box center [357, 332] width 98 height 13
click at [369, 319] on button "IMPRESSORA" at bounding box center [358, 317] width 46 height 10
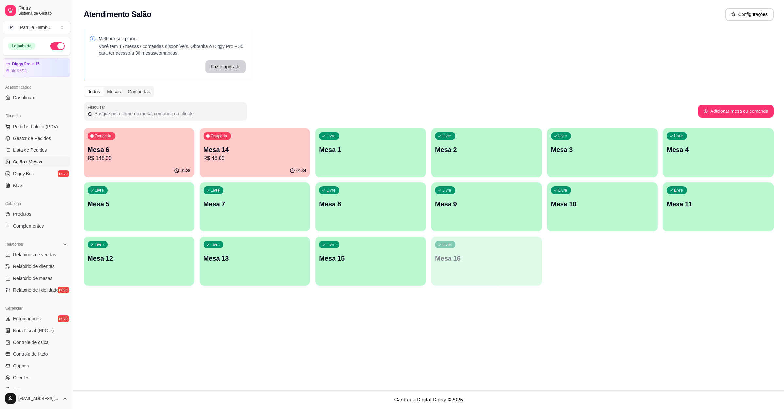
click at [225, 158] on p "R$ 48,00" at bounding box center [255, 158] width 103 height 8
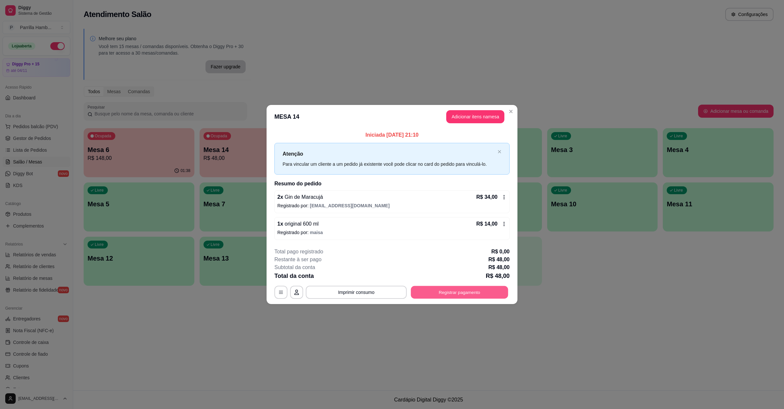
click at [448, 297] on button "Registrar pagamento" at bounding box center [459, 292] width 97 height 13
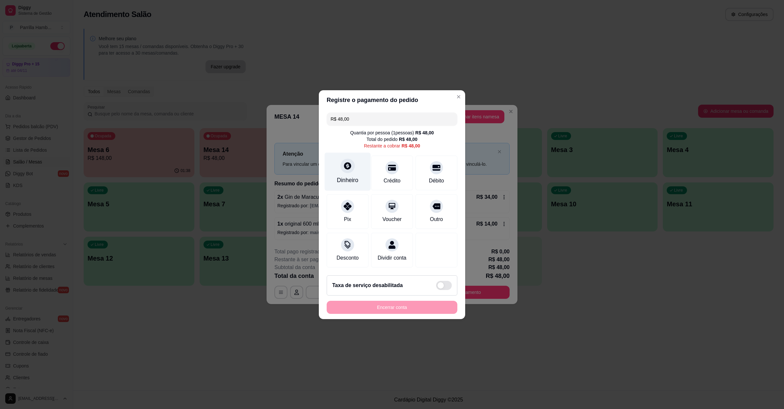
click at [364, 175] on div "Dinheiro" at bounding box center [348, 171] width 46 height 38
type input "R$ 0,00"
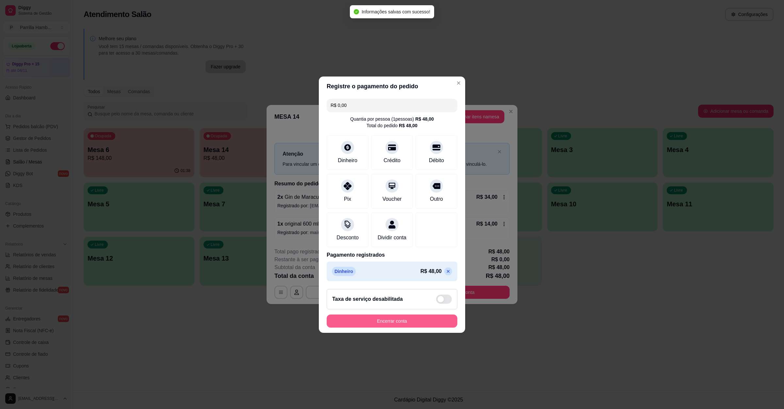
click at [373, 328] on button "Encerrar conta" at bounding box center [392, 320] width 131 height 13
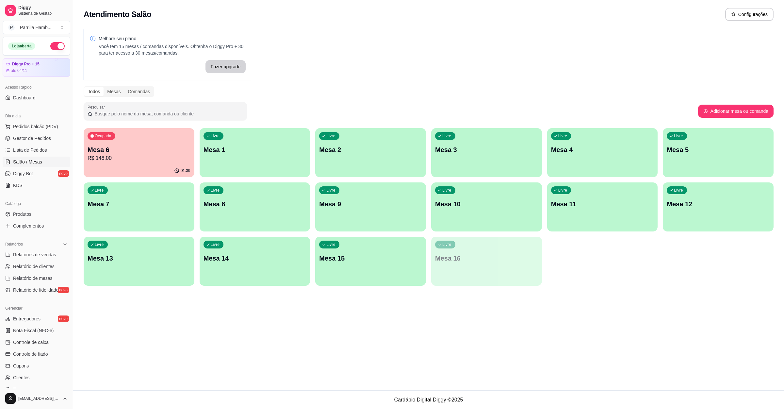
click at [143, 167] on div "01:39" at bounding box center [139, 170] width 111 height 13
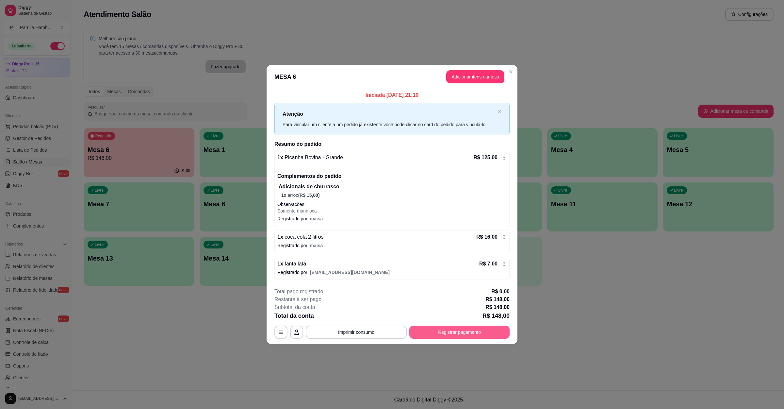
click at [443, 330] on button "Registrar pagamento" at bounding box center [460, 332] width 100 height 13
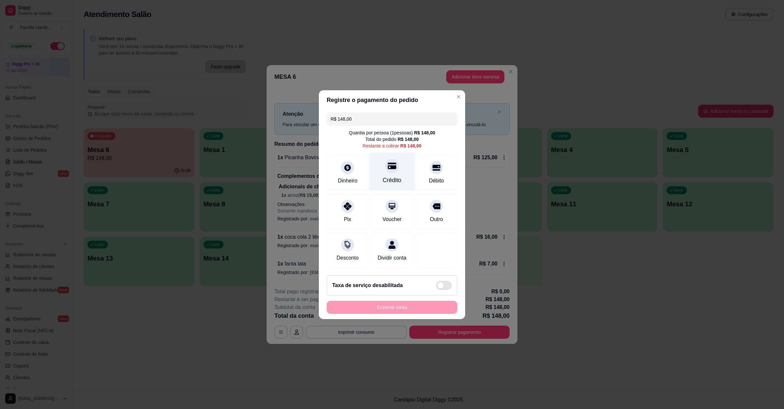
click at [391, 178] on div "Crédito" at bounding box center [392, 180] width 19 height 8
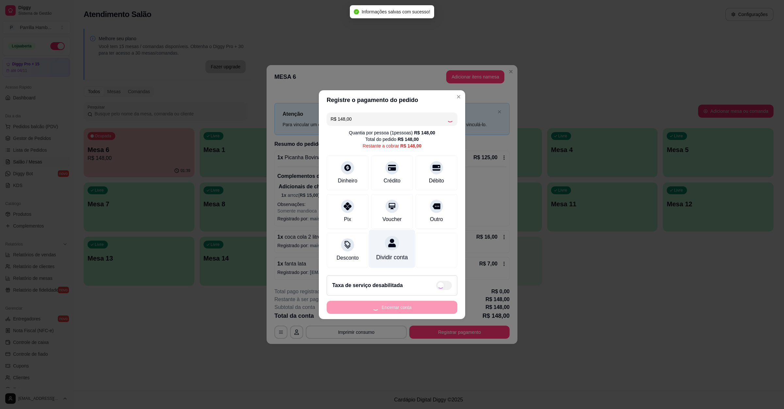
type input "R$ 0,00"
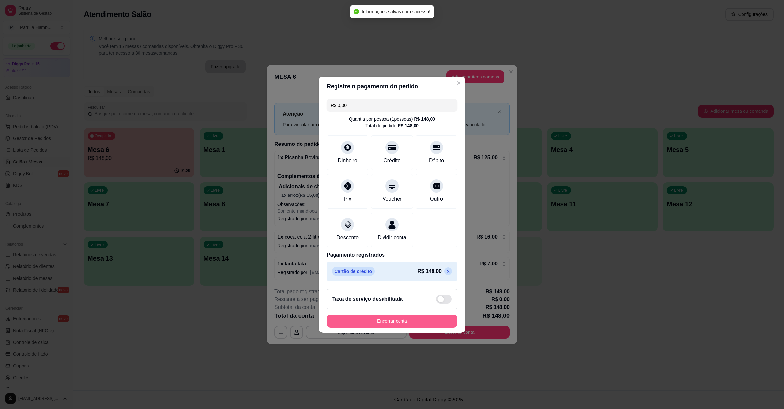
click at [396, 322] on button "Encerrar conta" at bounding box center [392, 320] width 131 height 13
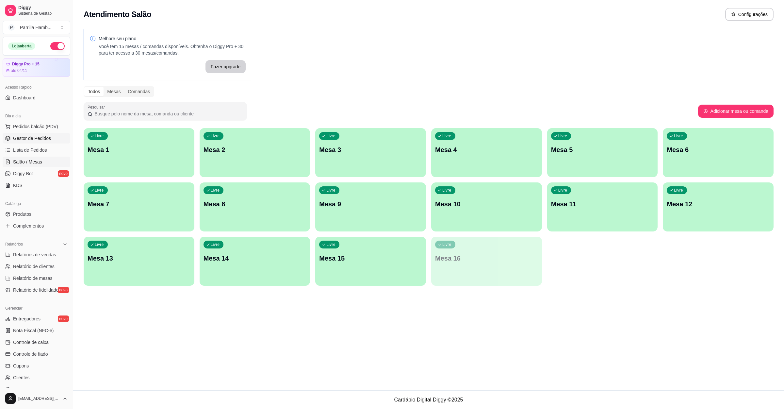
click at [53, 136] on link "Gestor de Pedidos" at bounding box center [37, 138] width 68 height 10
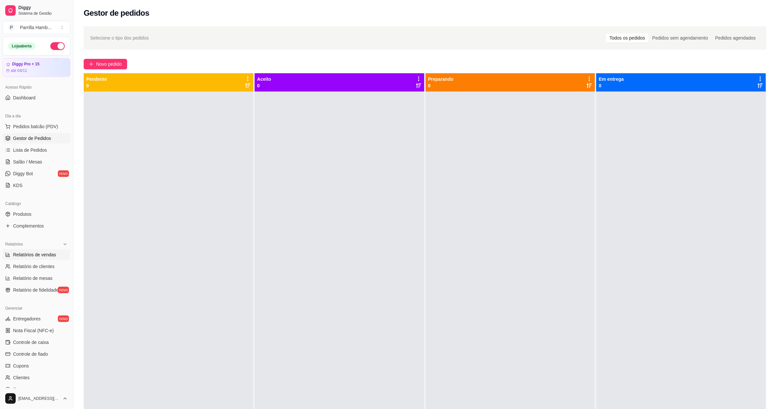
click at [45, 252] on span "Relatórios de vendas" at bounding box center [34, 254] width 43 height 7
select select "ALL"
select select "0"
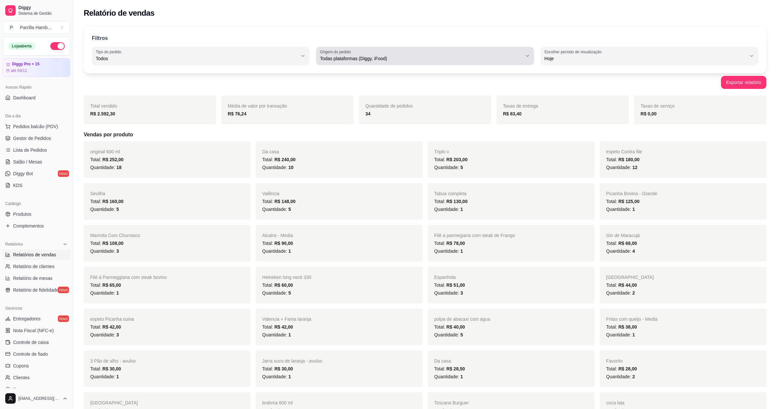
click at [348, 55] on span "Todas plataformas (Diggy, iFood)" at bounding box center [421, 58] width 202 height 7
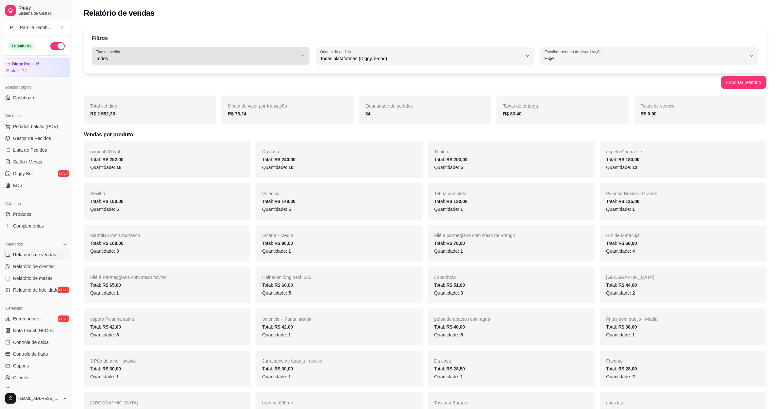
click at [261, 62] on div "Todos" at bounding box center [197, 55] width 202 height 13
click at [205, 85] on span "Entrega" at bounding box center [197, 85] width 193 height 6
type input "DELIVERY"
select select "DELIVERY"
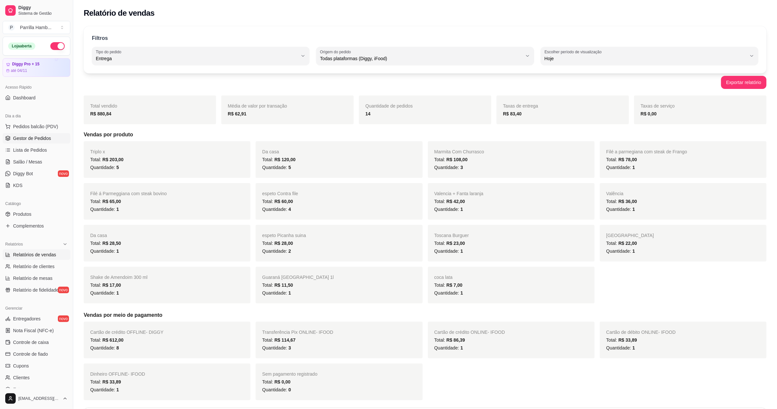
click at [58, 136] on link "Gestor de Pedidos" at bounding box center [37, 138] width 68 height 10
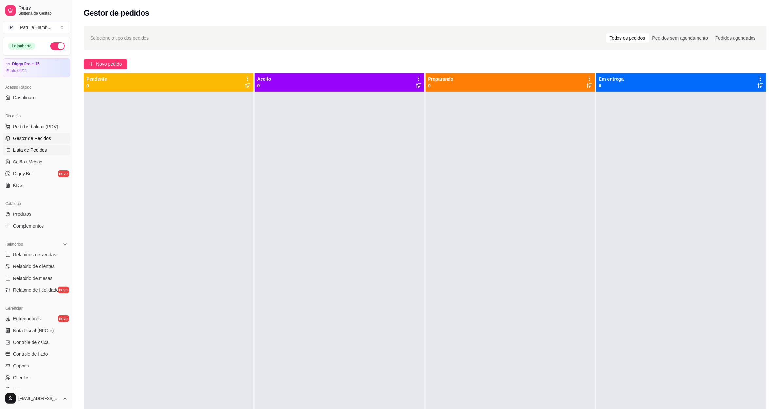
click at [44, 152] on span "Lista de Pedidos" at bounding box center [30, 150] width 34 height 7
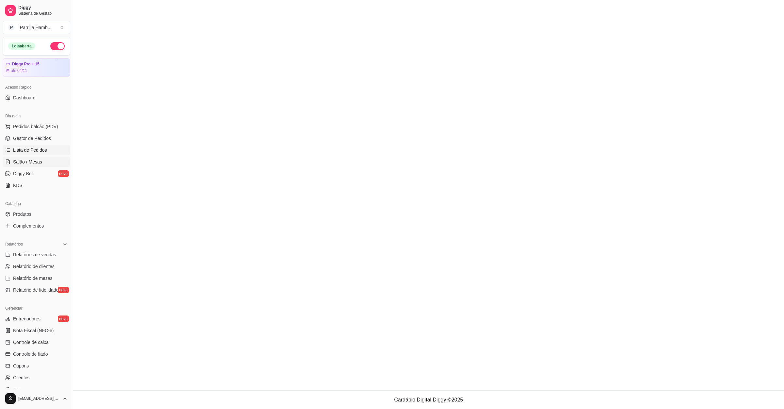
click at [42, 158] on link "Salão / Mesas" at bounding box center [37, 162] width 68 height 10
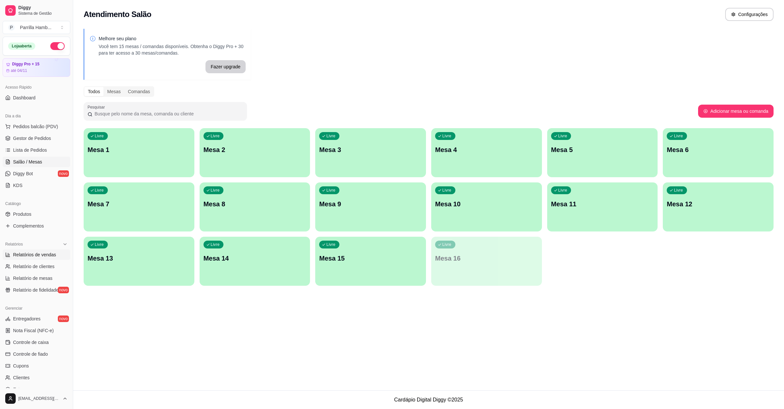
click at [39, 250] on link "Relatórios de vendas" at bounding box center [37, 254] width 68 height 10
select select "ALL"
select select "0"
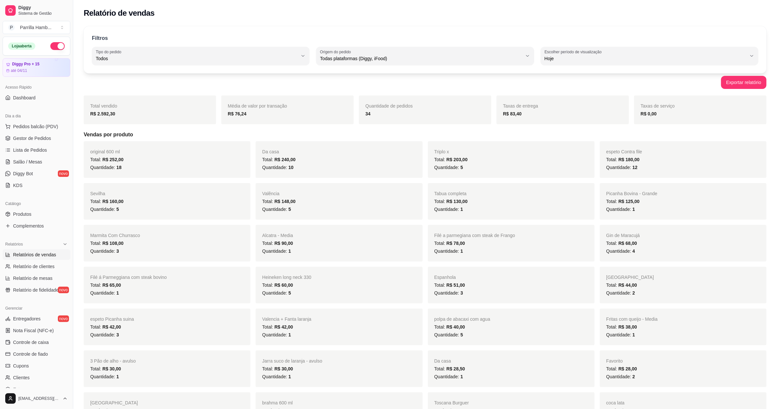
click at [241, 44] on div "Filtros ALL Tipo do pedido Todos Entrega Retirada Mesa Consumo local Tipo do pe…" at bounding box center [425, 49] width 683 height 47
click at [241, 51] on div "Todos" at bounding box center [197, 55] width 202 height 13
click at [358, 59] on span "Todas plataformas (Diggy, iFood)" at bounding box center [421, 58] width 202 height 7
click at [332, 88] on span "Diggy" at bounding box center [422, 85] width 193 height 6
type input "DIGGY"
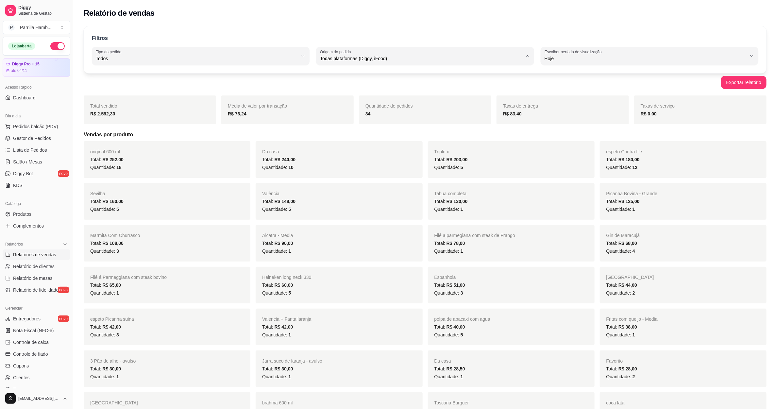
select select "DIGGY"
